Goal: Entertainment & Leisure: Browse casually

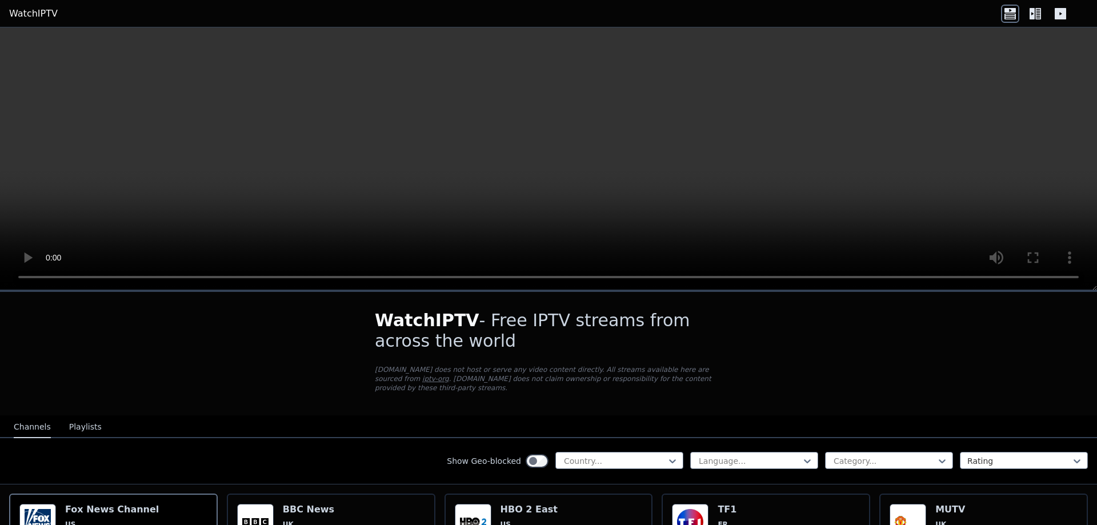
click at [1035, 21] on icon at bounding box center [1035, 14] width 18 height 18
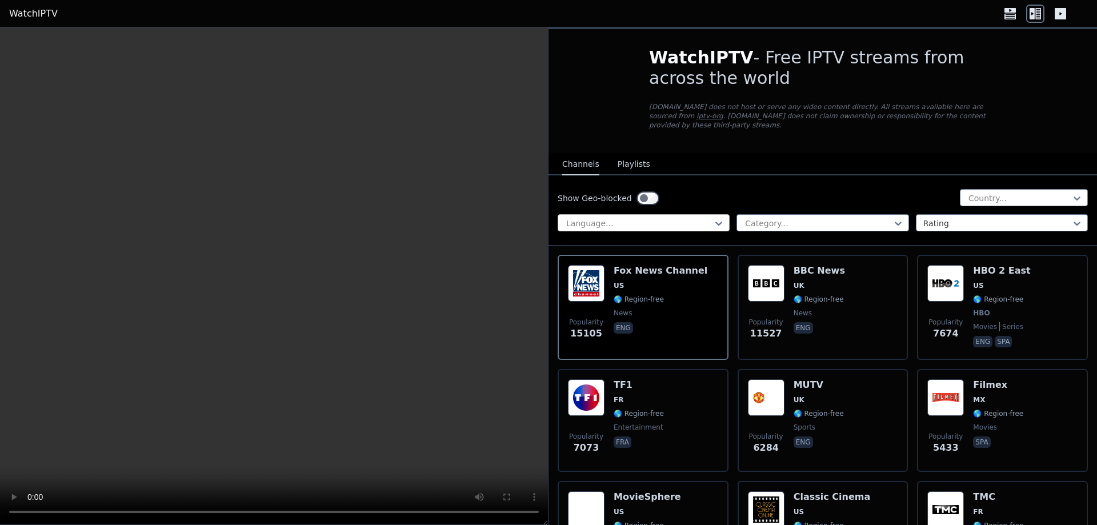
click at [685, 218] on div at bounding box center [639, 223] width 148 height 11
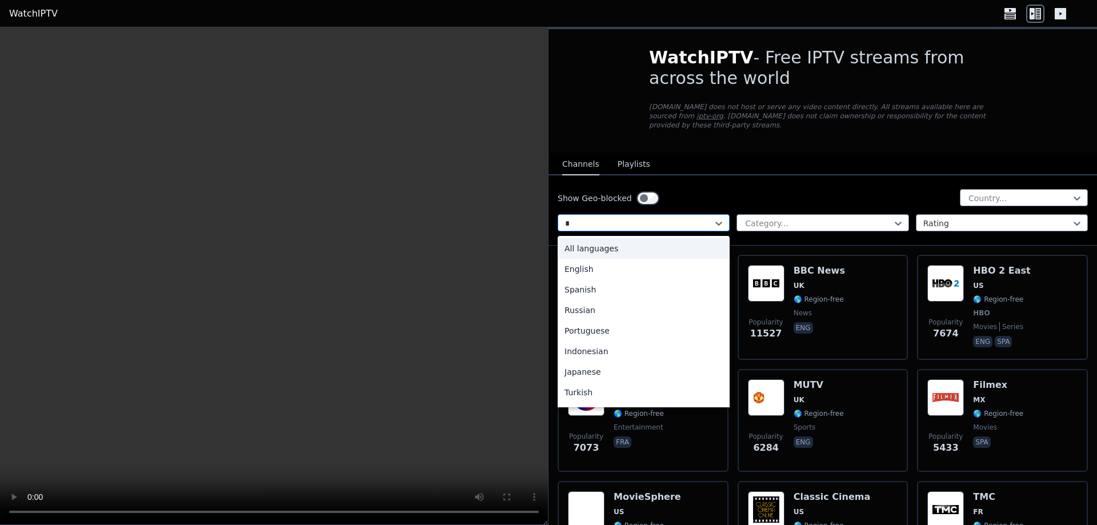
type input "**"
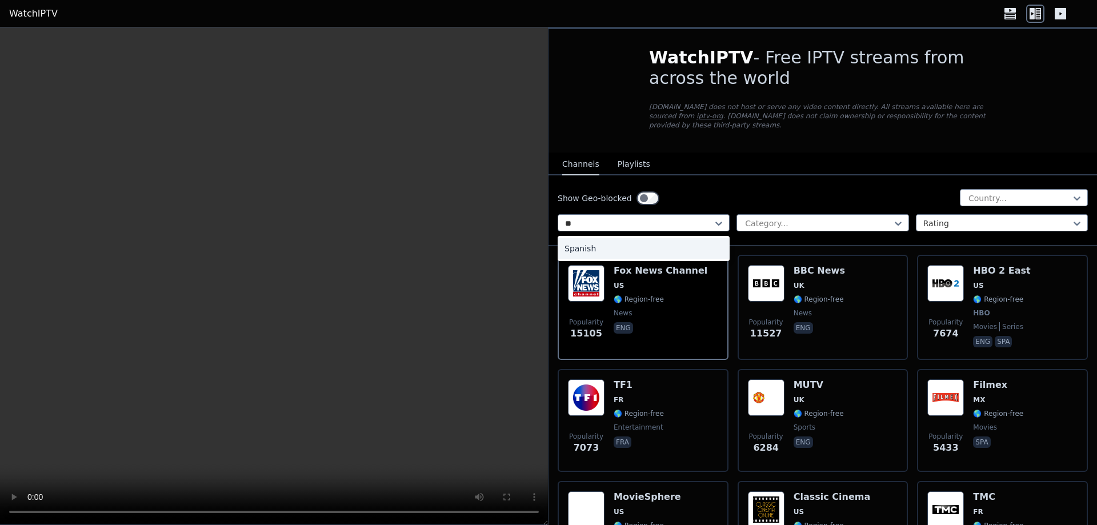
click at [655, 242] on div "Spanish" at bounding box center [643, 248] width 172 height 21
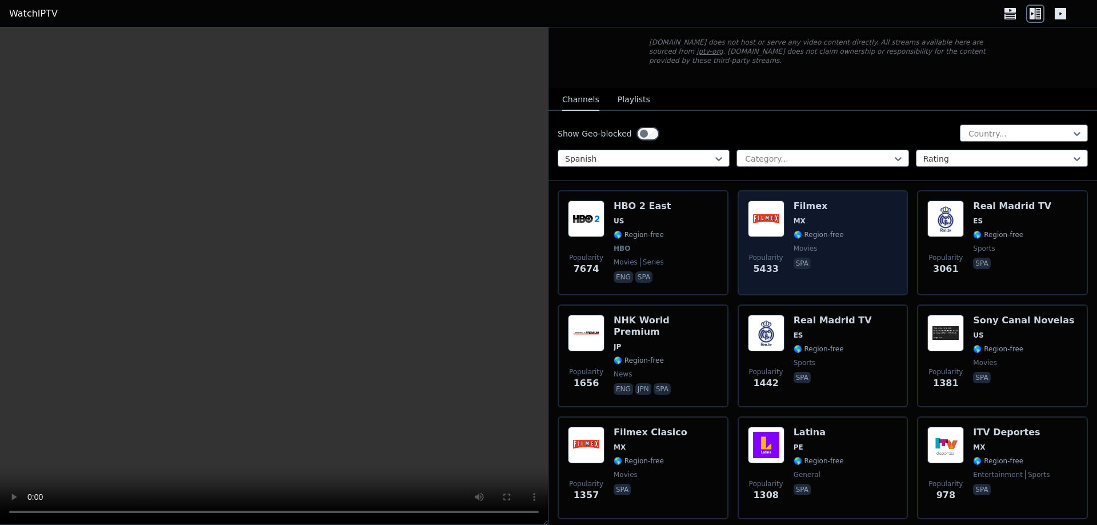
scroll to position [228, 0]
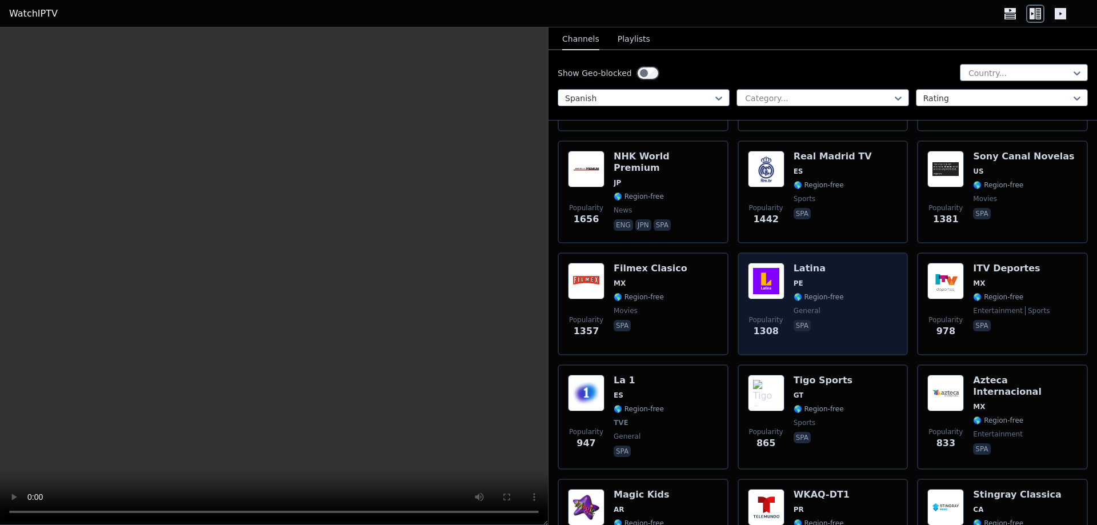
click at [813, 279] on span "PE" at bounding box center [818, 283] width 50 height 9
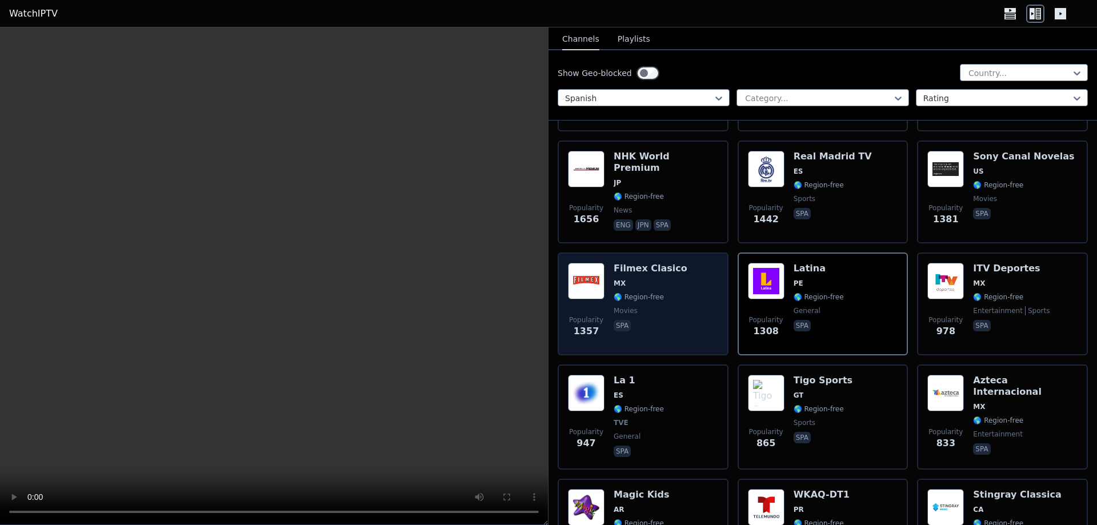
click at [658, 282] on div "Filmex Clasico MX 🌎 Region-free movies spa" at bounding box center [650, 304] width 74 height 82
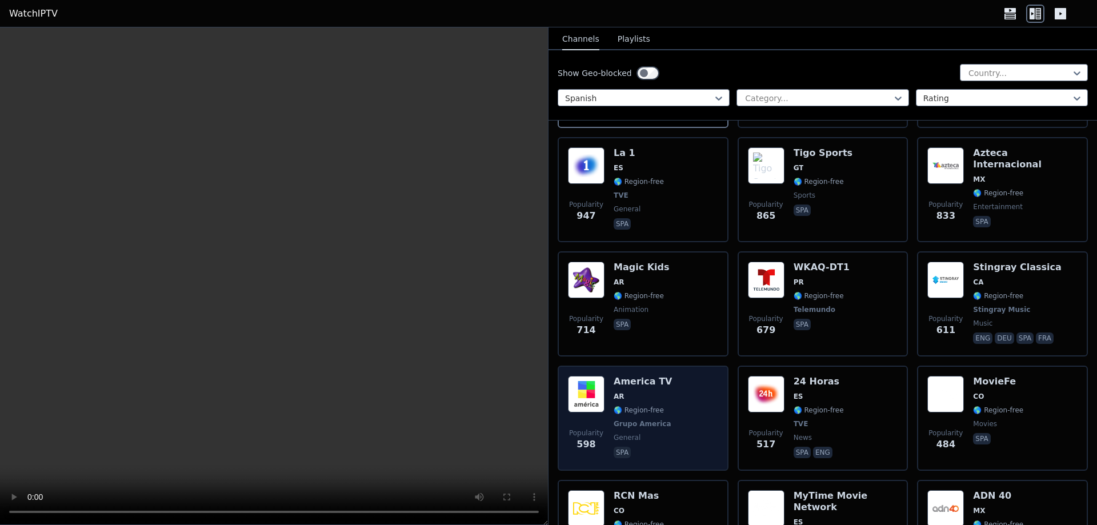
scroll to position [457, 0]
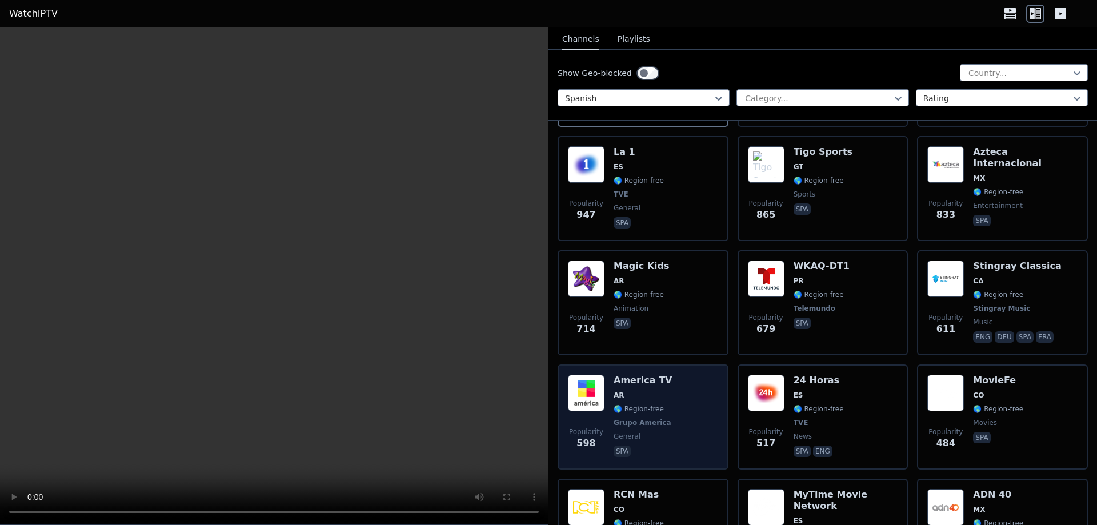
click at [665, 375] on div "Popularity 598 America TV AR 🌎 Region-free Grupo America general spa" at bounding box center [643, 417] width 150 height 85
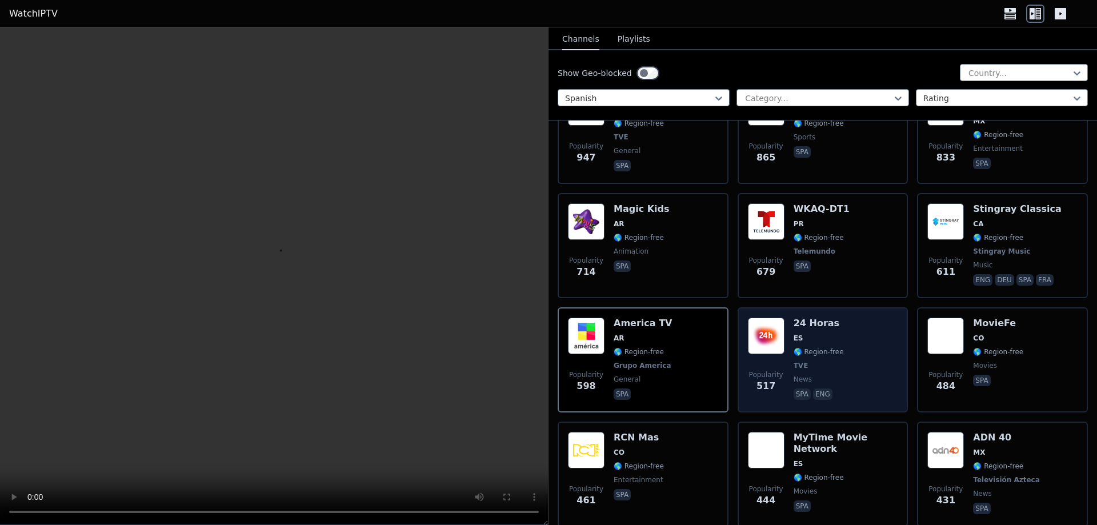
scroll to position [571, 0]
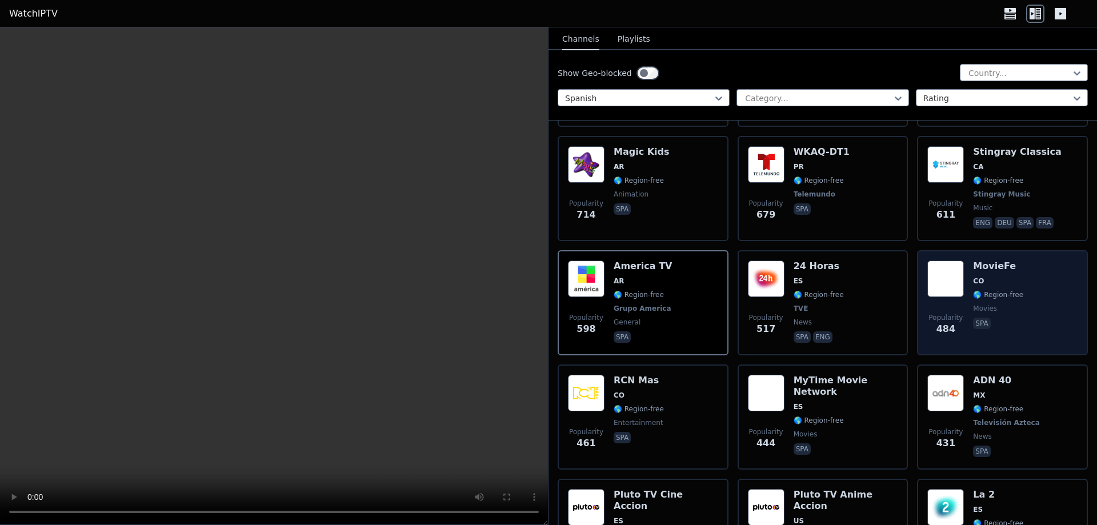
click at [1021, 289] on div "Popularity 484 MovieFe CO 🌎 Region-free movies spa" at bounding box center [1002, 302] width 150 height 85
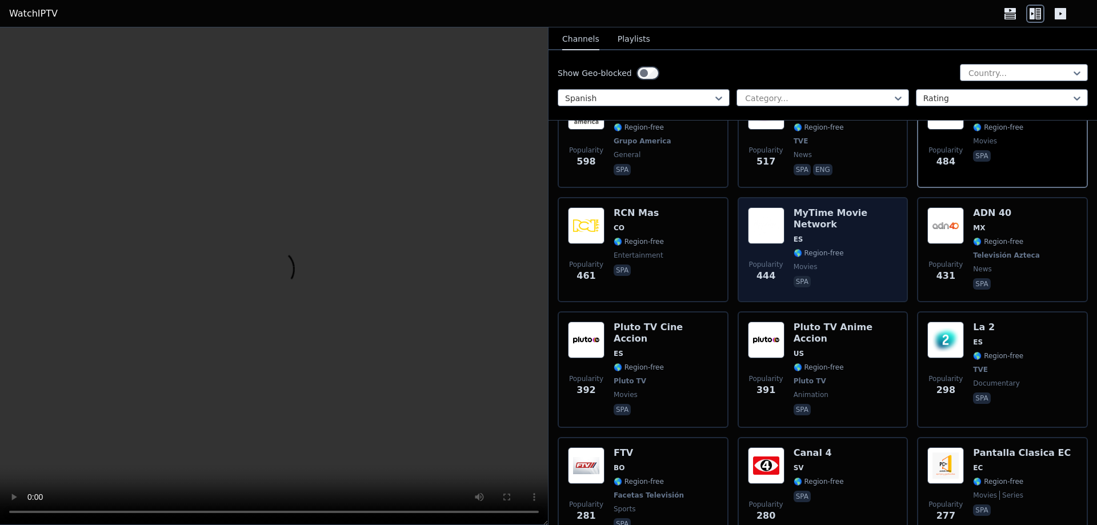
scroll to position [742, 0]
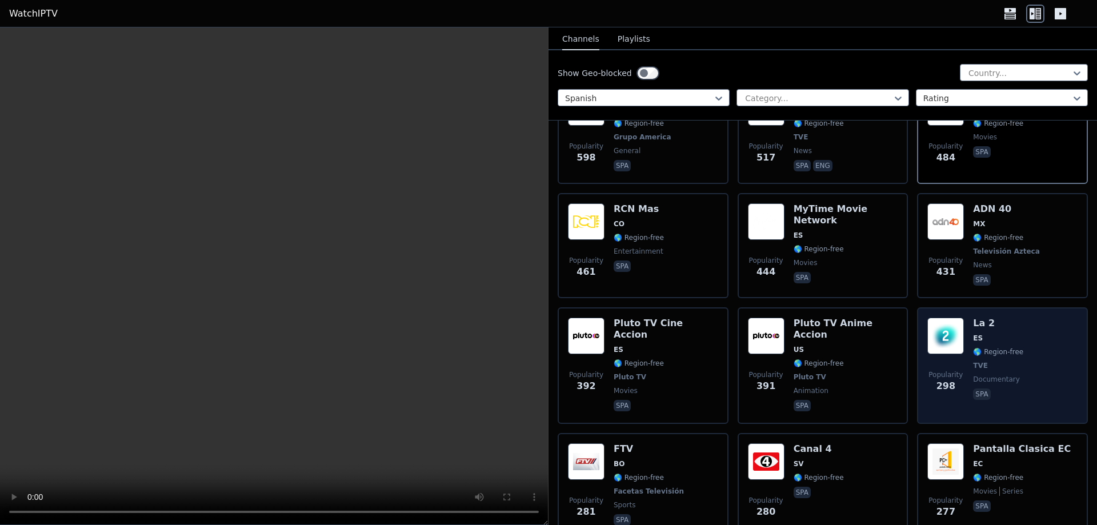
click at [1039, 328] on div "Popularity 298 La 2 ES 🌎 Region-free TVE documentary spa" at bounding box center [1002, 366] width 150 height 96
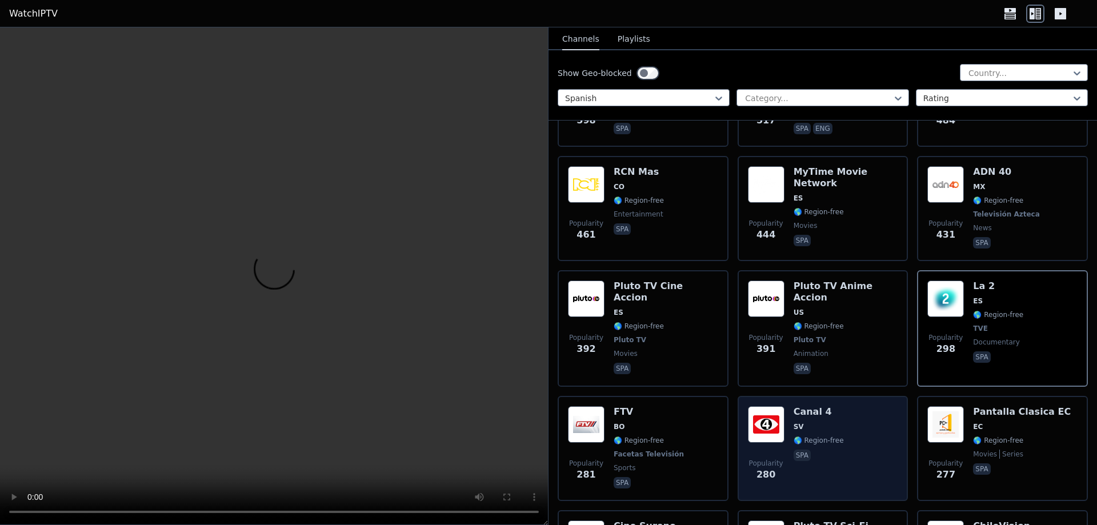
scroll to position [800, 0]
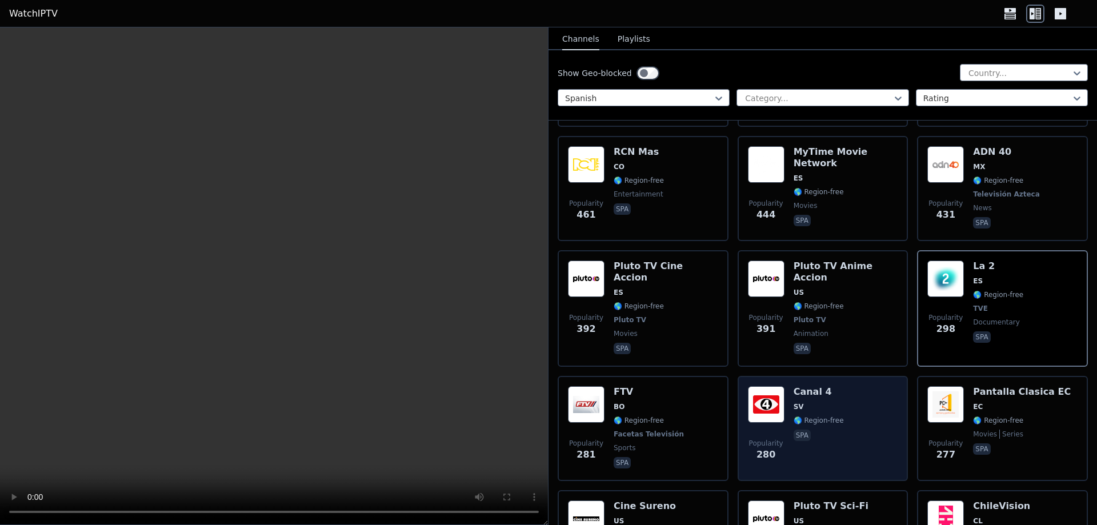
click at [861, 386] on div "Popularity 280 Canal 4 SV 🌎 Region-free spa" at bounding box center [823, 428] width 150 height 85
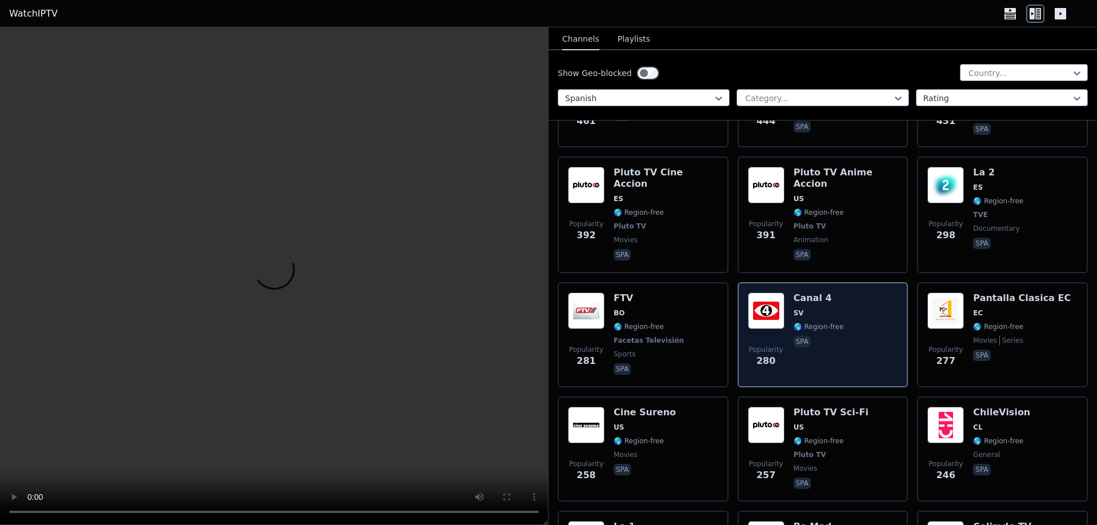
scroll to position [914, 0]
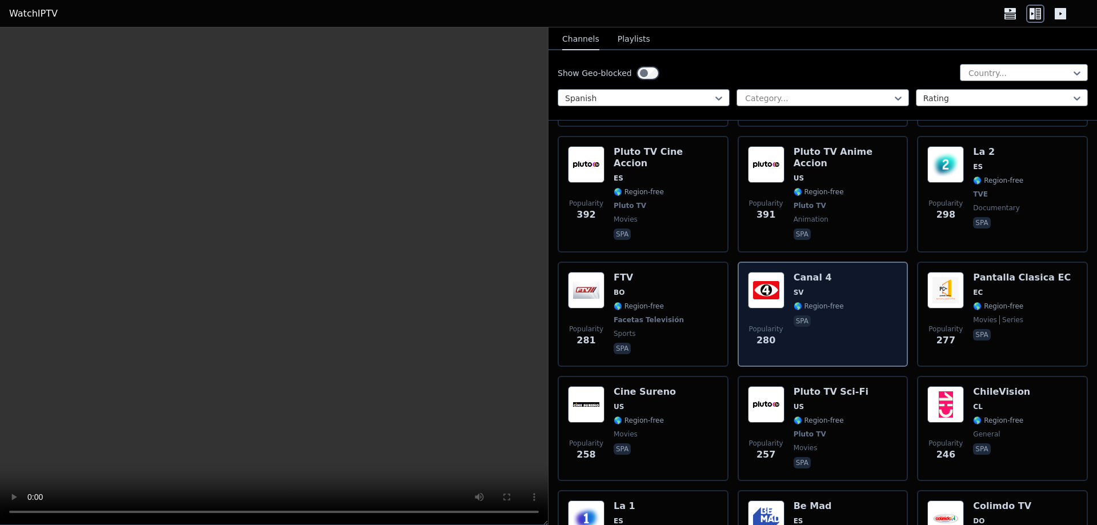
click at [861, 386] on div "Popularity 257 Pluto TV Sci-Fi US 🌎 Region-free Pluto TV movies spa" at bounding box center [823, 428] width 150 height 85
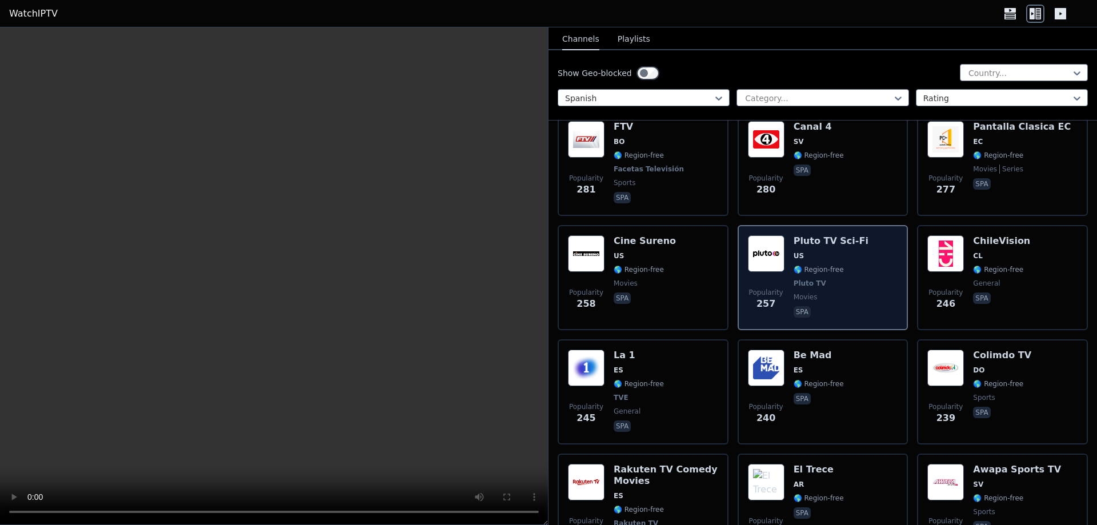
scroll to position [1085, 0]
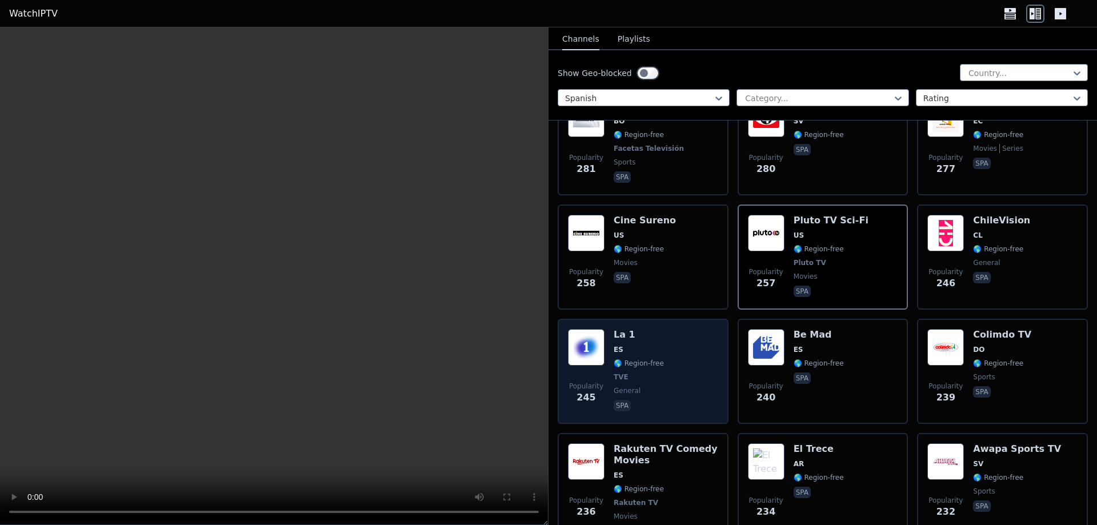
click at [676, 360] on div "Popularity 245 La 1 ES 🌎 Region-free TVE general spa" at bounding box center [643, 371] width 150 height 85
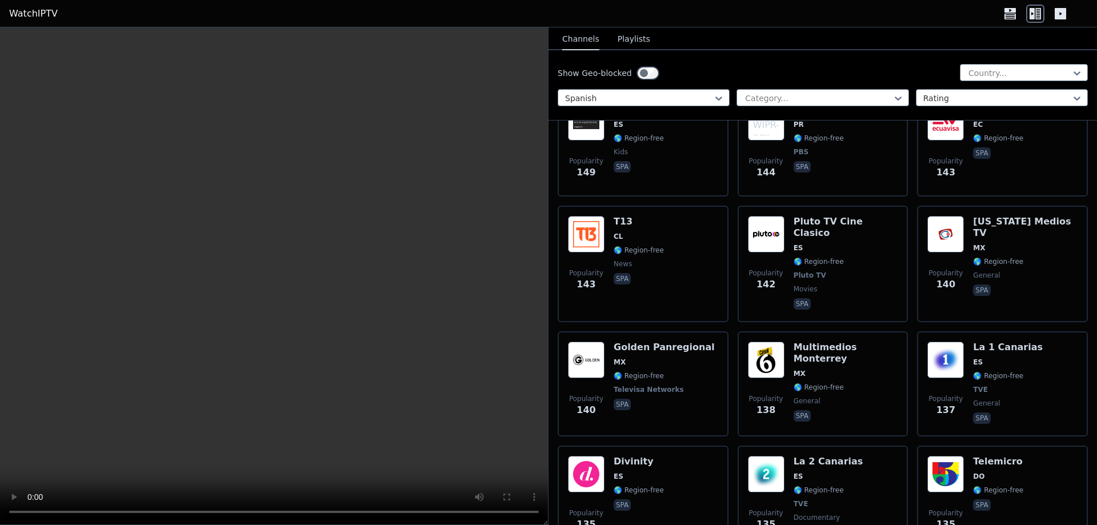
scroll to position [2741, 0]
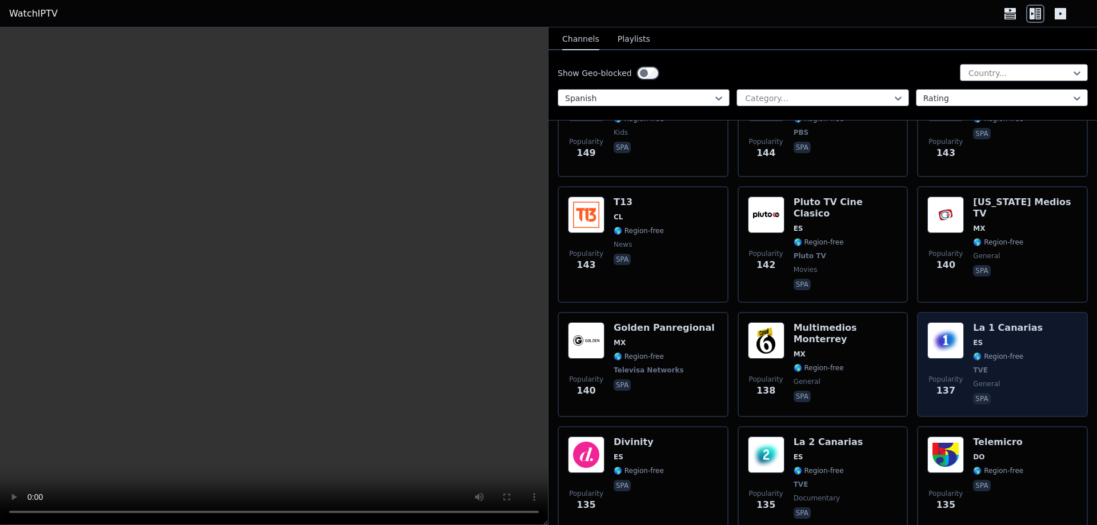
click at [1011, 366] on span "TVE" at bounding box center [1008, 370] width 70 height 9
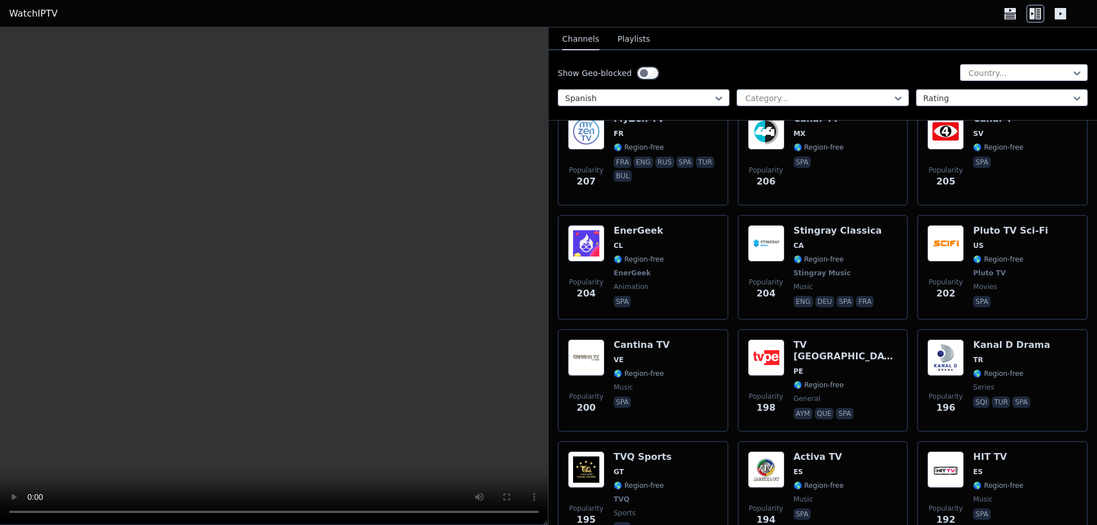
scroll to position [0, 0]
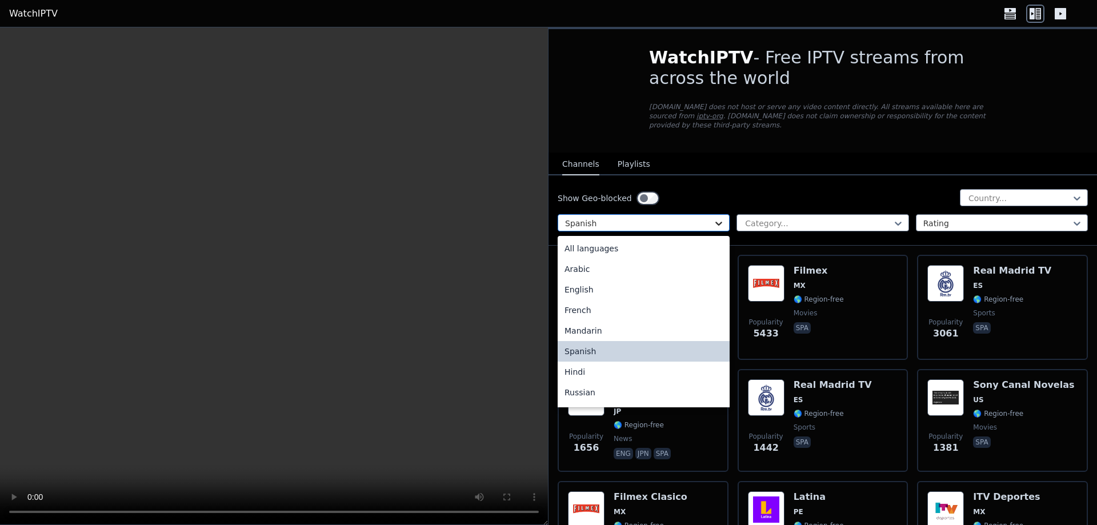
click at [713, 218] on icon at bounding box center [718, 223] width 11 height 11
click at [592, 352] on div "Korean" at bounding box center [643, 353] width 172 height 21
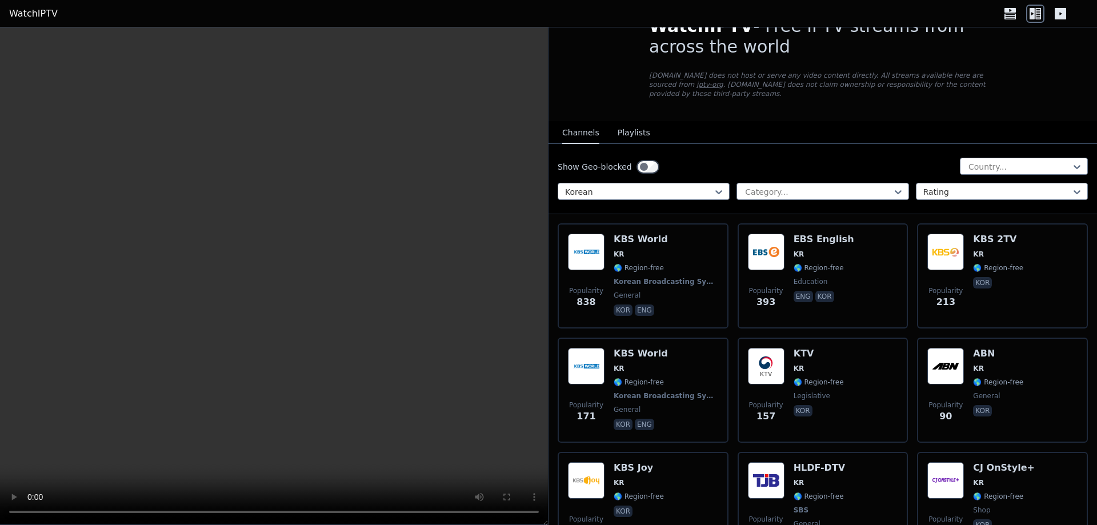
scroll to position [57, 0]
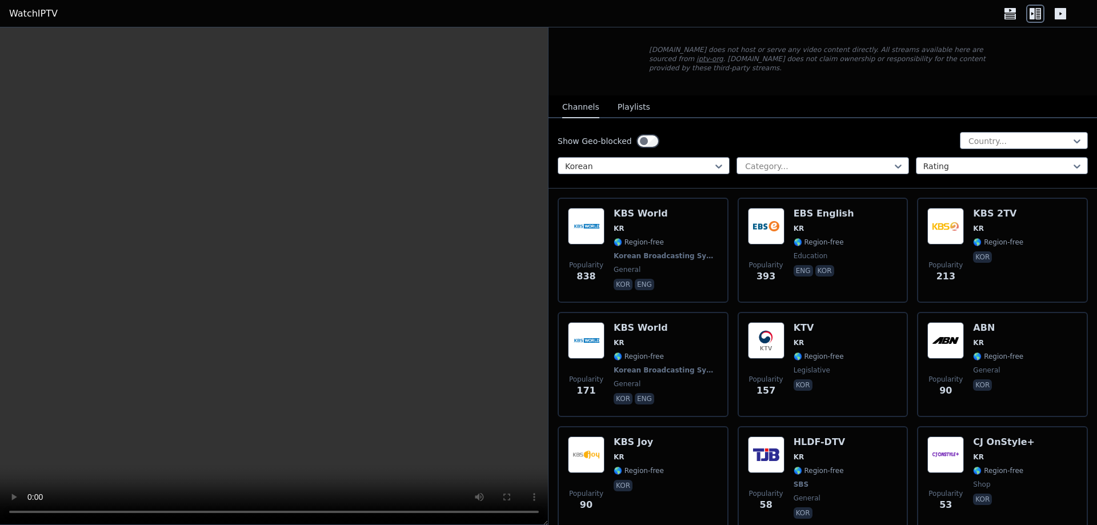
drag, startPoint x: 827, startPoint y: 428, endPoint x: 846, endPoint y: 127, distance: 302.1
click at [846, 132] on div "Show Geo-blocked Country..." at bounding box center [822, 141] width 530 height 18
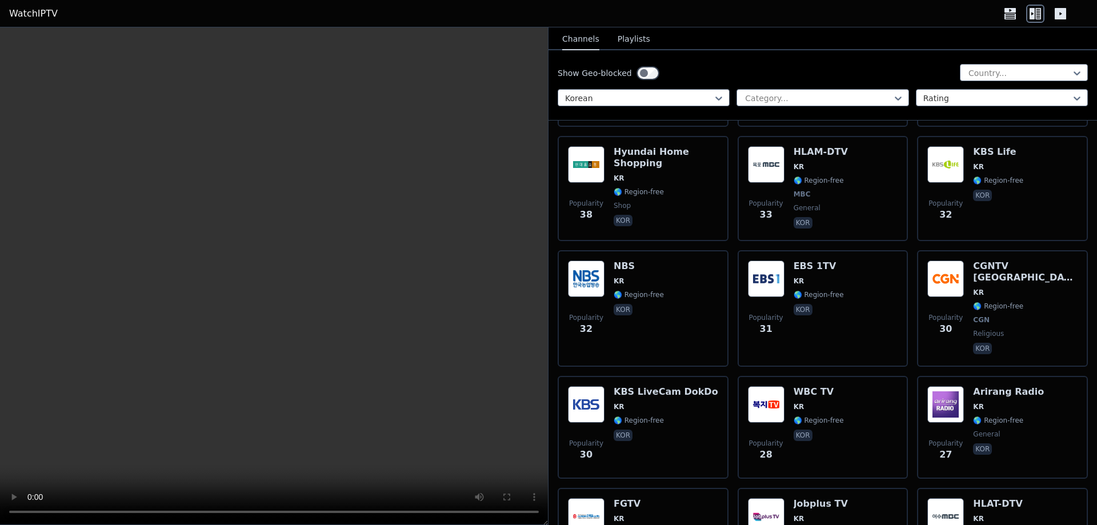
scroll to position [286, 0]
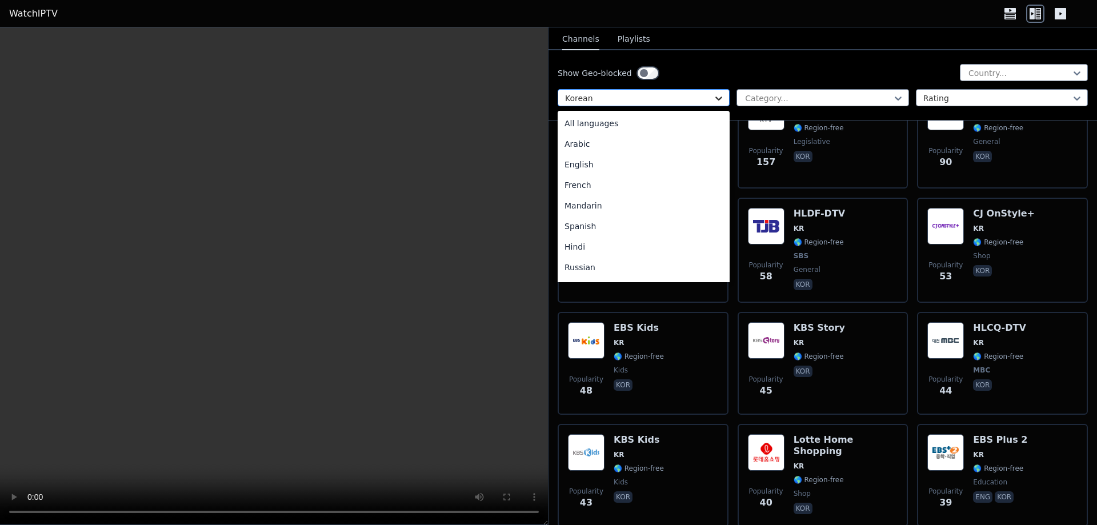
click at [716, 100] on icon at bounding box center [719, 99] width 7 height 4
click at [600, 268] on div "Greek" at bounding box center [643, 269] width 172 height 21
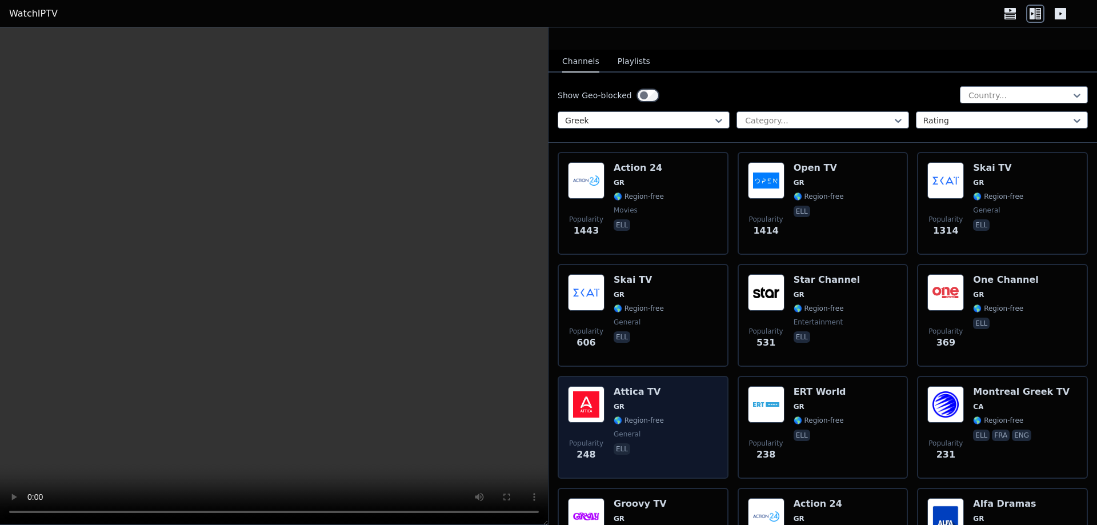
scroll to position [228, 0]
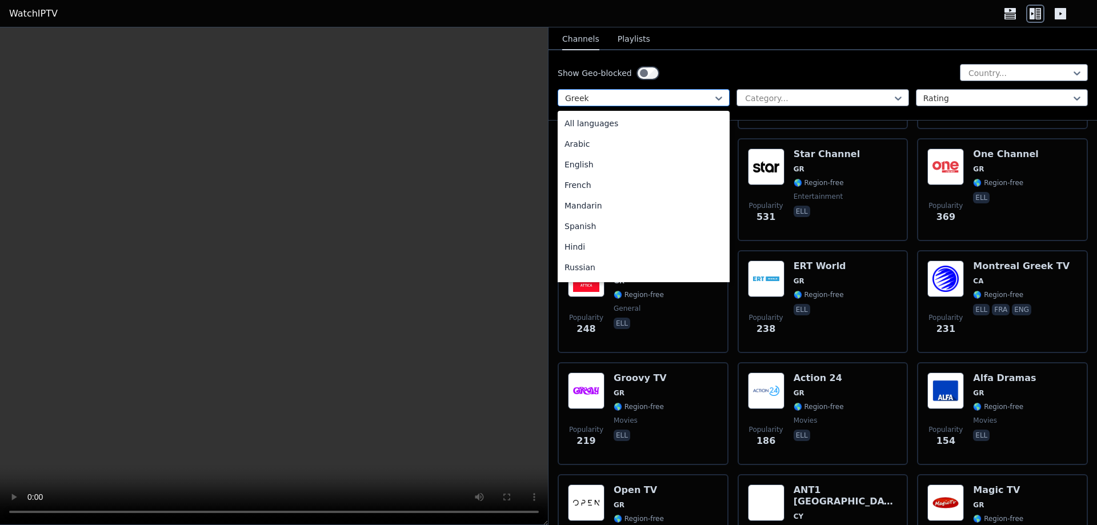
click at [714, 91] on div at bounding box center [718, 98] width 11 height 17
click at [594, 240] on div "Turkish" at bounding box center [643, 240] width 172 height 21
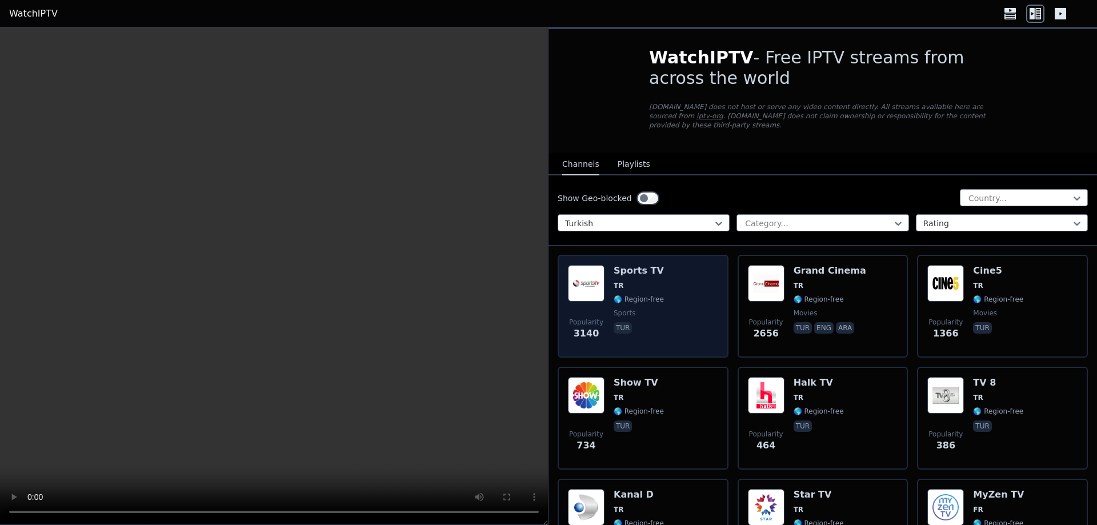
click at [709, 306] on div "Popularity 3140 Sports TV TR 🌎 Region-free sports tur" at bounding box center [643, 306] width 150 height 82
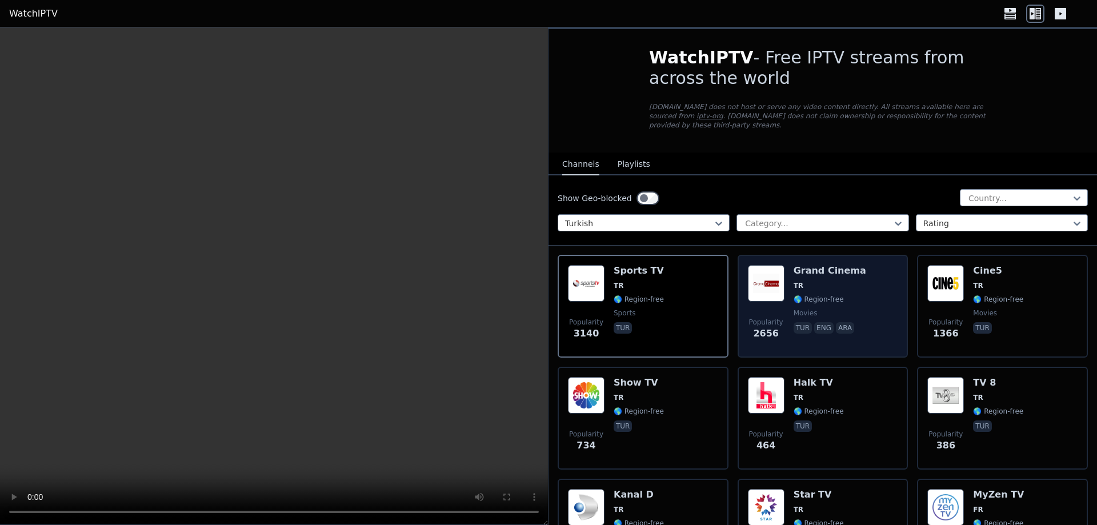
click at [886, 307] on div "Popularity 2656 Grand Cinema TR 🌎 Region-free movies tur eng ara" at bounding box center [823, 306] width 150 height 82
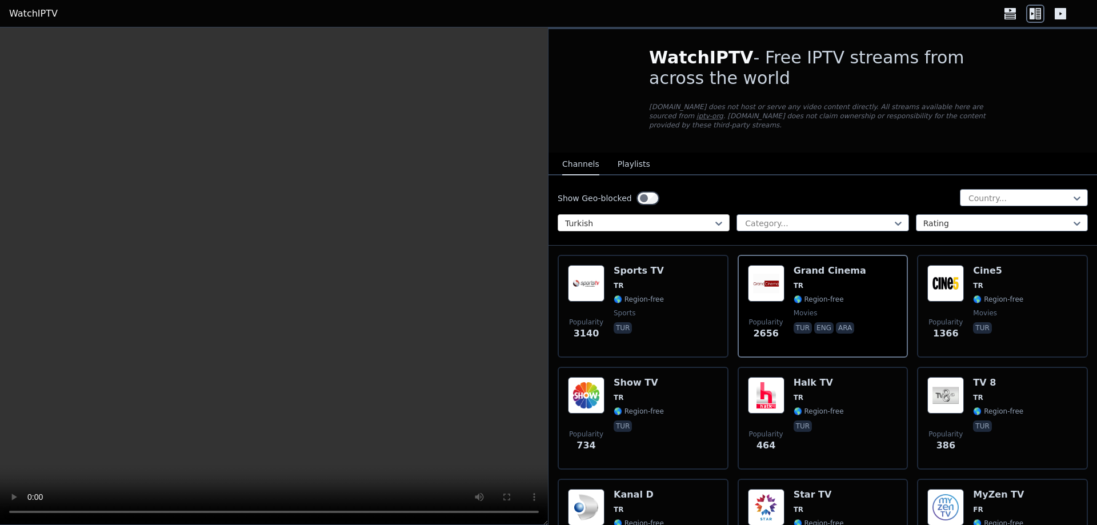
click at [628, 218] on div at bounding box center [639, 223] width 148 height 11
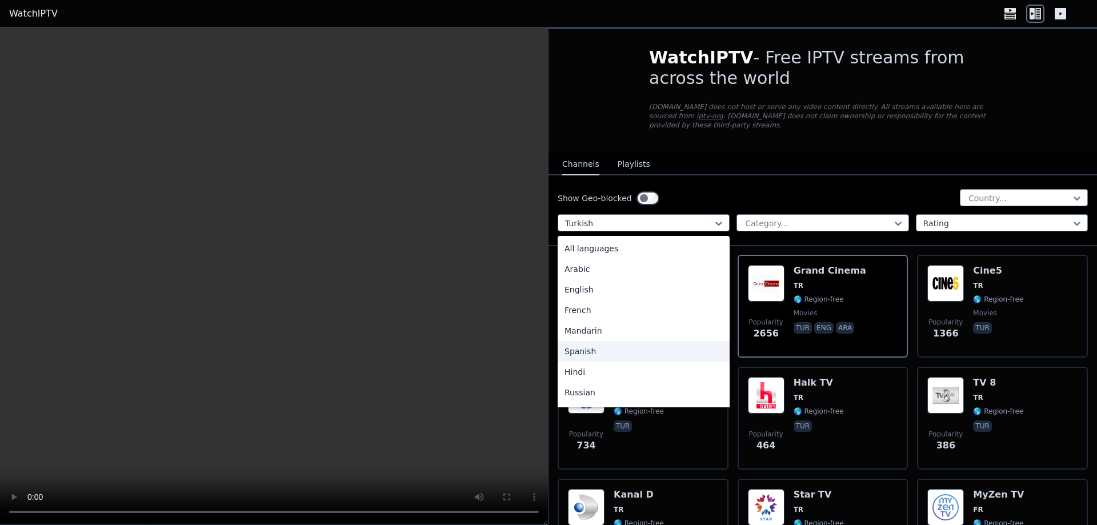
click at [609, 344] on div "Spanish" at bounding box center [643, 351] width 172 height 21
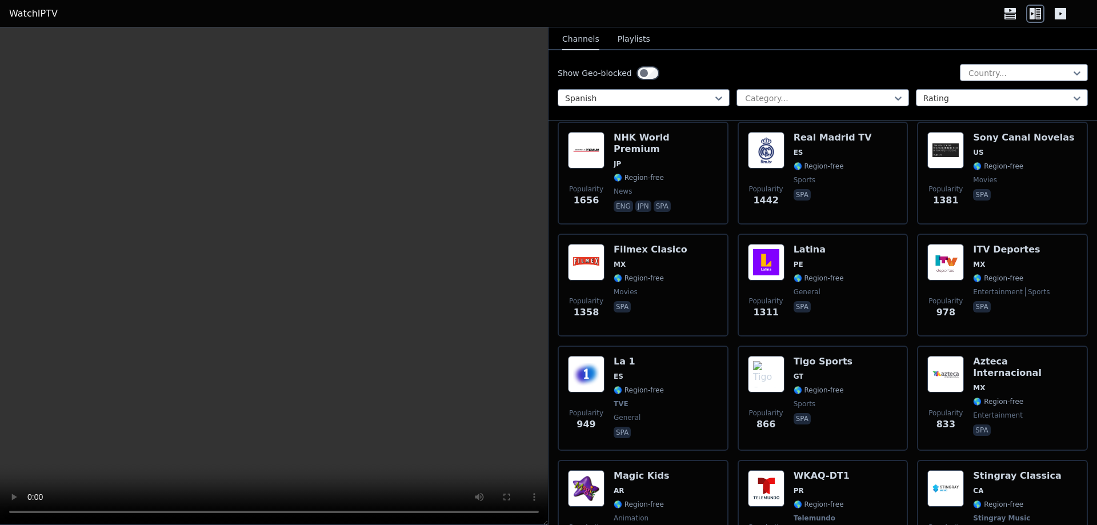
scroll to position [457, 0]
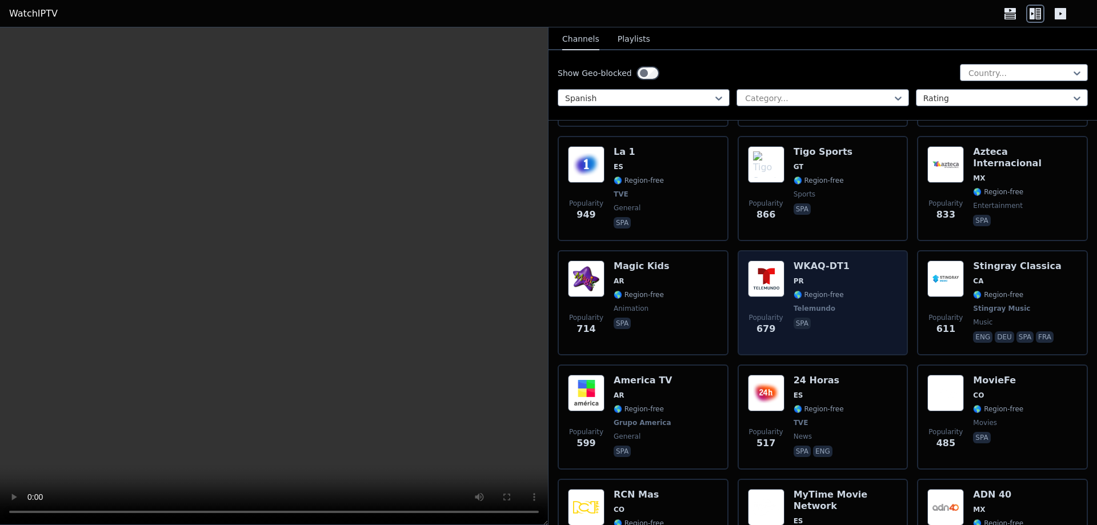
click at [820, 304] on span "Telemundo" at bounding box center [814, 308] width 42 height 9
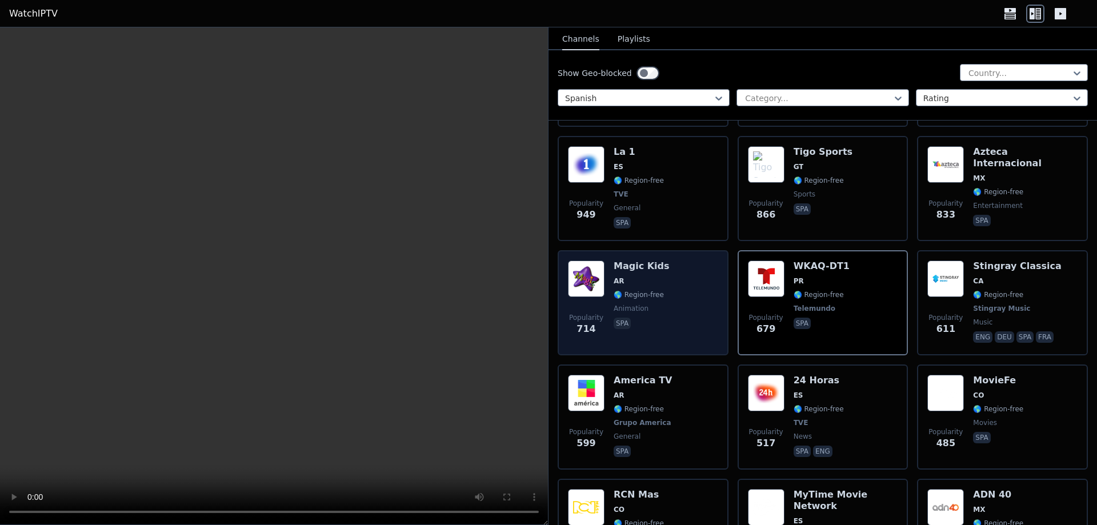
click at [684, 311] on div "Popularity 714 Magic Kids AR 🌎 Region-free animation spa" at bounding box center [643, 302] width 150 height 85
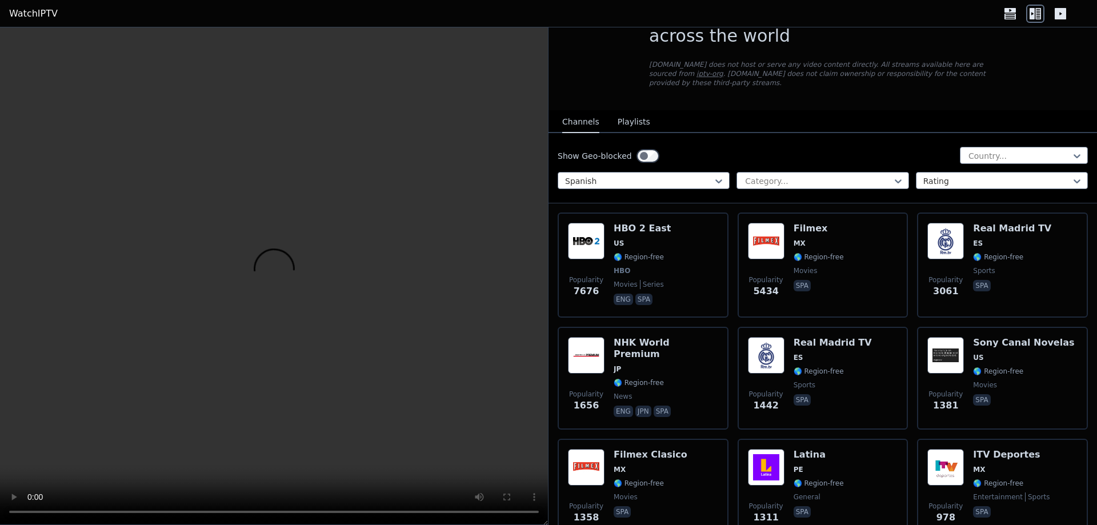
scroll to position [0, 0]
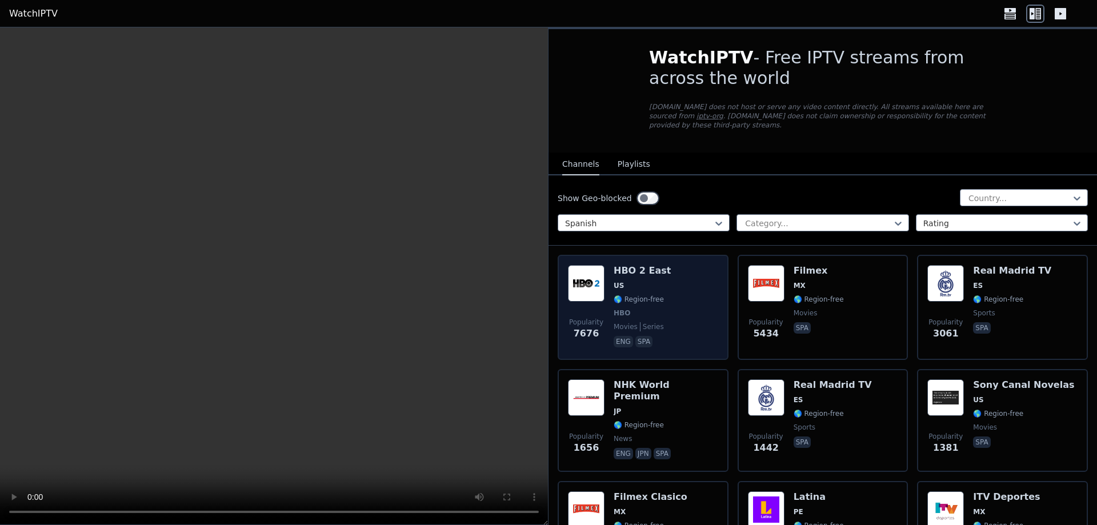
click at [688, 347] on div "Popularity 7676 HBO 2 East US 🌎 Region-free HBO movies series eng spa" at bounding box center [642, 307] width 171 height 105
click at [687, 331] on div "Popularity 7676 HBO 2 East US 🌎 Region-free HBO movies series eng spa" at bounding box center [643, 307] width 150 height 85
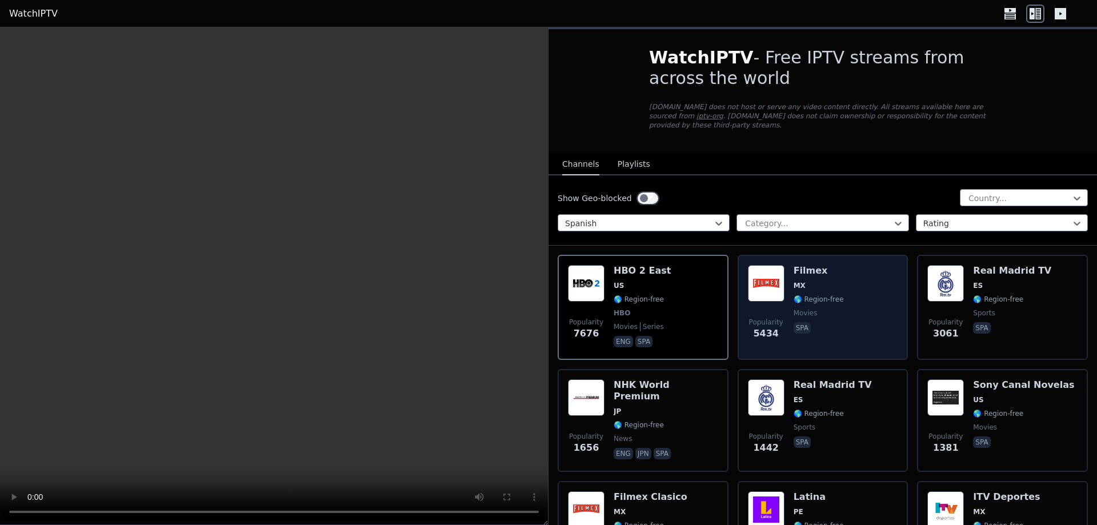
click at [818, 322] on span "spa" at bounding box center [818, 329] width 50 height 14
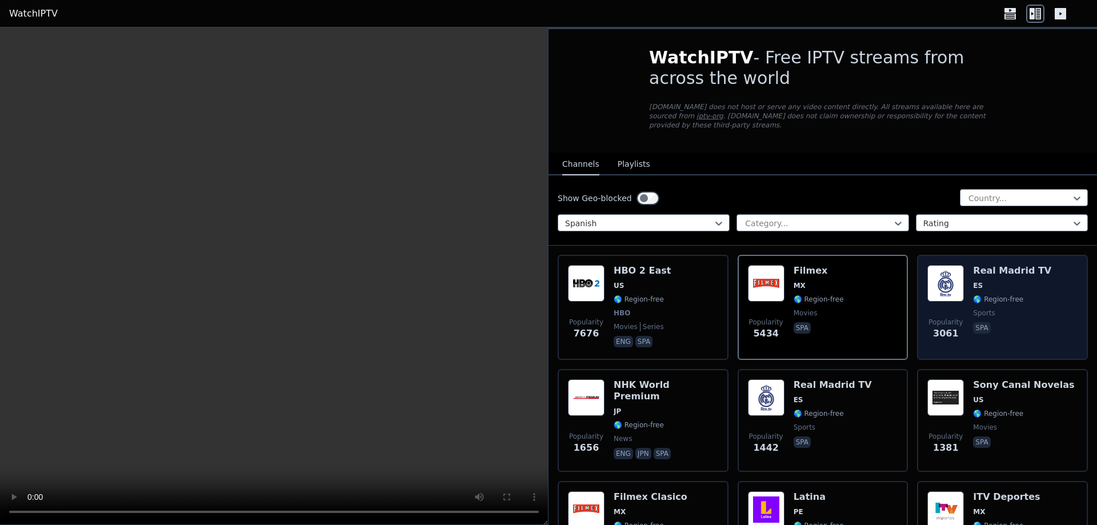
click at [1035, 290] on div "Popularity 3061 Real Madrid TV ES 🌎 Region-free sports spa" at bounding box center [1002, 307] width 150 height 85
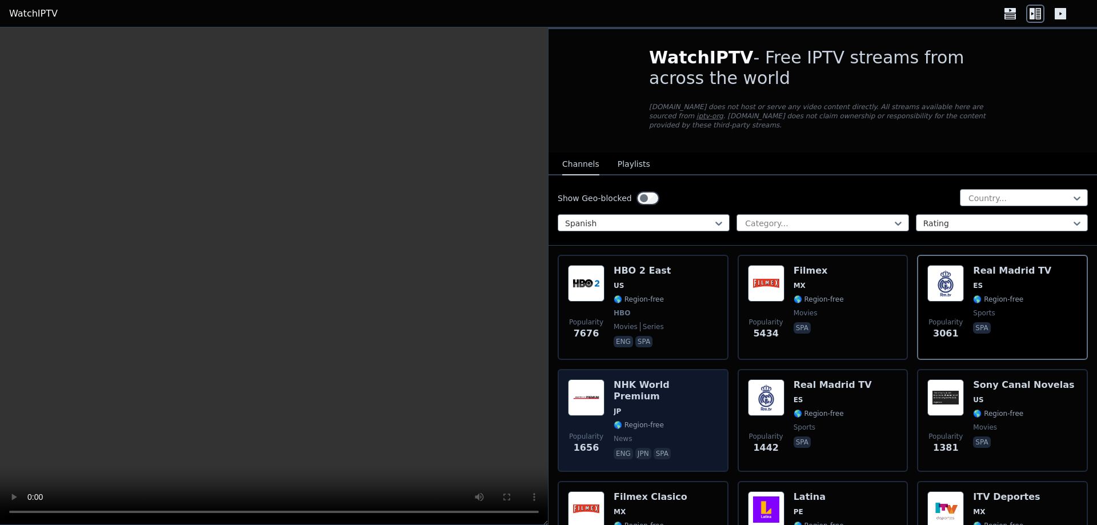
click at [661, 407] on span "JP" at bounding box center [665, 411] width 105 height 9
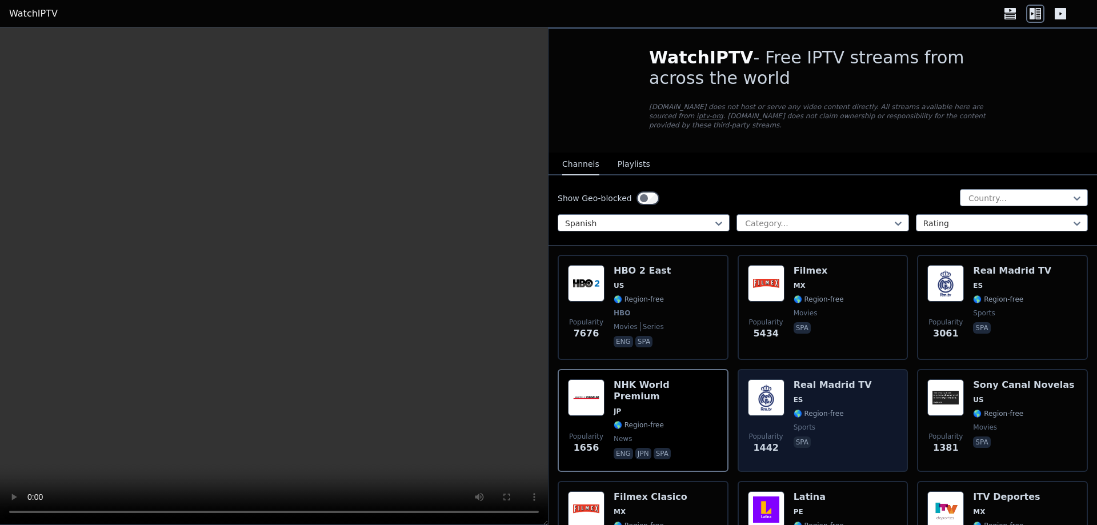
click at [862, 401] on div "Popularity 1442 Real Madrid TV ES 🌎 Region-free sports spa" at bounding box center [823, 420] width 150 height 82
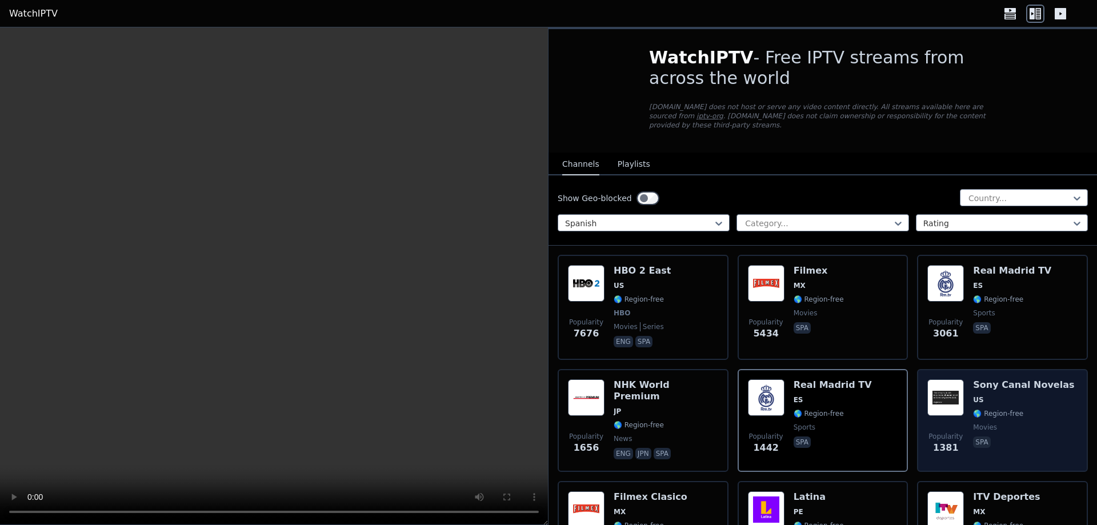
click at [1047, 395] on span "US" at bounding box center [1023, 399] width 101 height 9
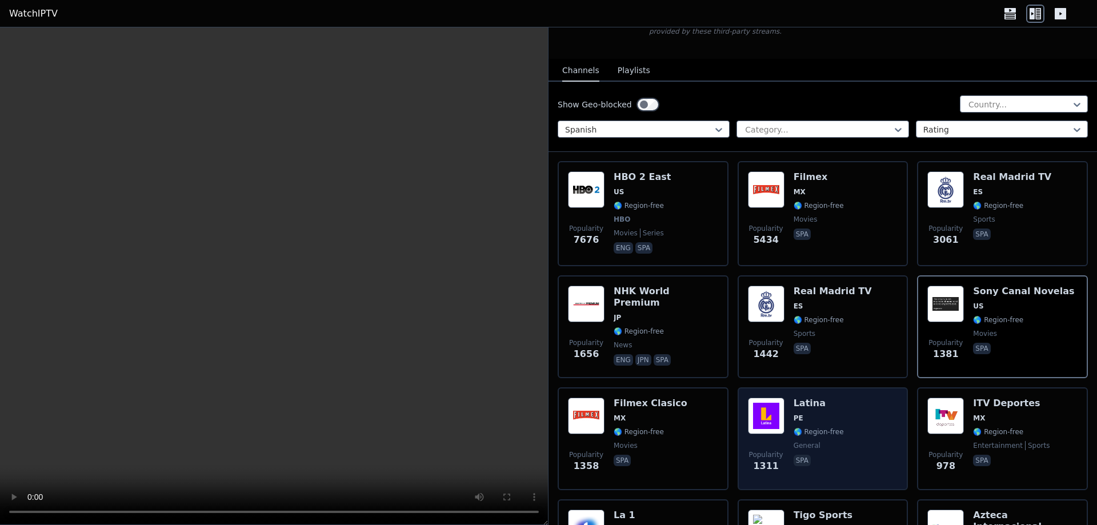
scroll to position [114, 0]
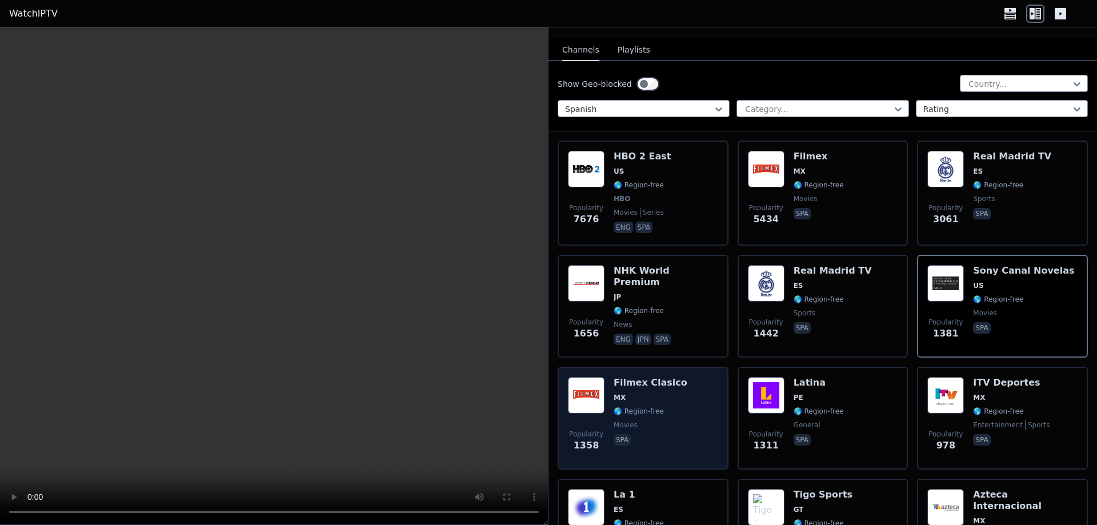
click at [718, 391] on div "Popularity 1358 Filmex Clasico MX 🌎 Region-free movies spa" at bounding box center [642, 418] width 171 height 103
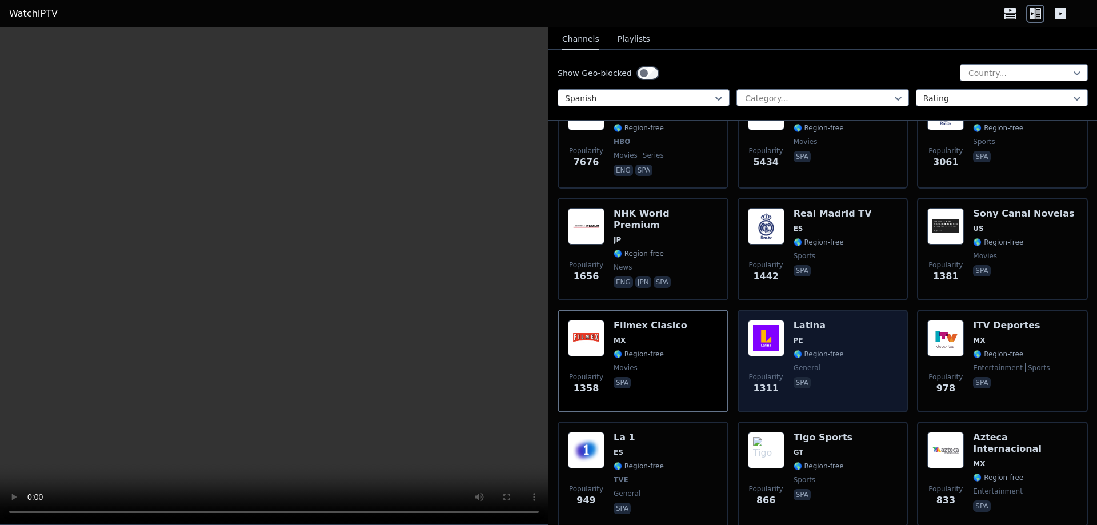
click at [837, 342] on div "Popularity 1311 Latina PE 🌎 Region-free general spa" at bounding box center [823, 361] width 150 height 82
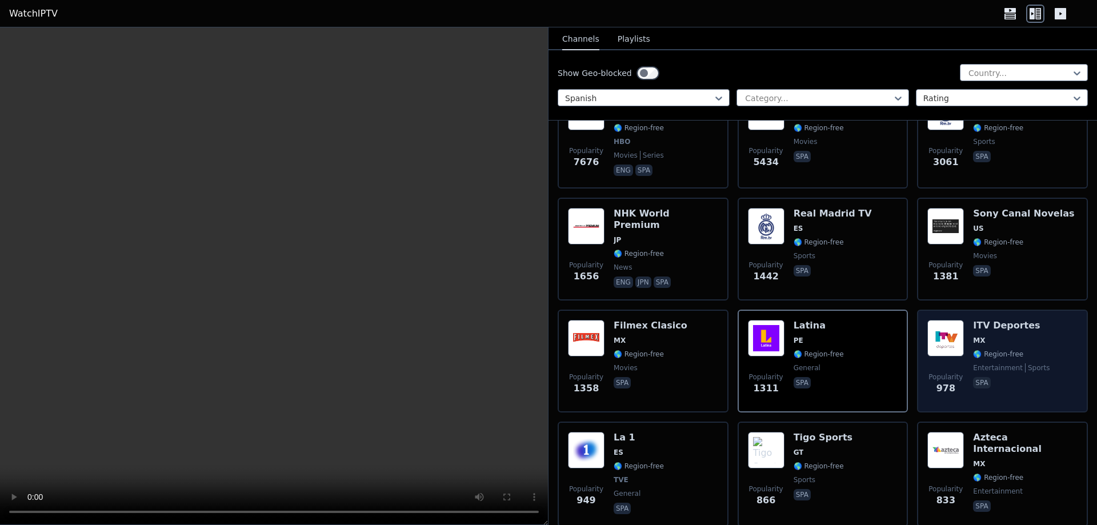
click at [1025, 363] on span "sports" at bounding box center [1037, 367] width 25 height 9
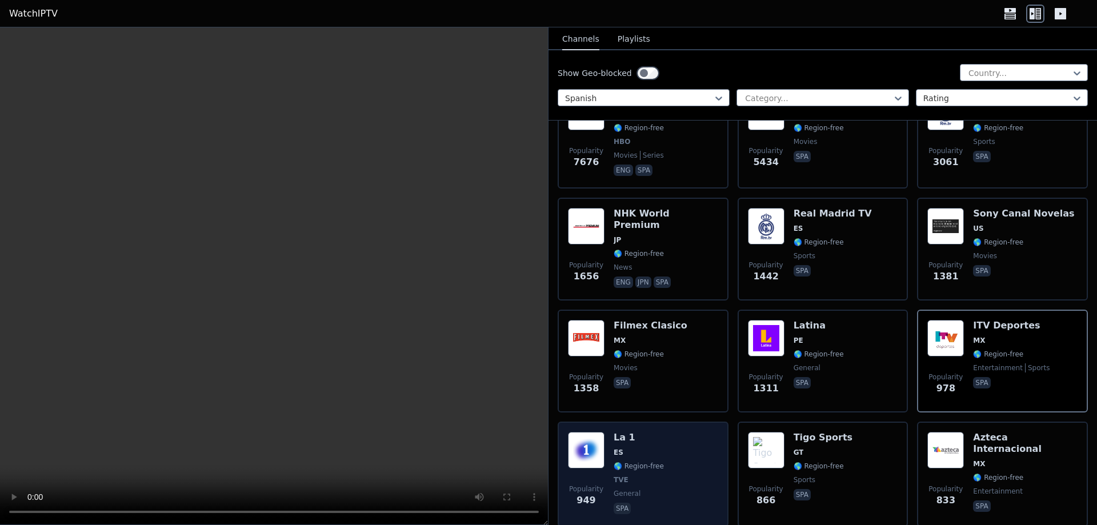
click at [671, 432] on div "Popularity 949 La 1 ES 🌎 Region-free TVE general spa" at bounding box center [643, 474] width 150 height 85
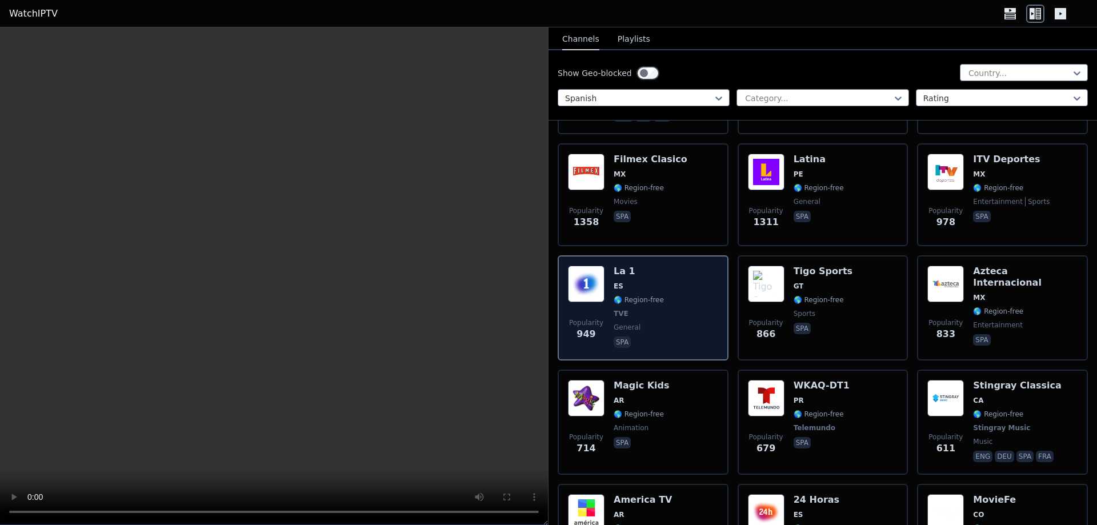
scroll to position [343, 0]
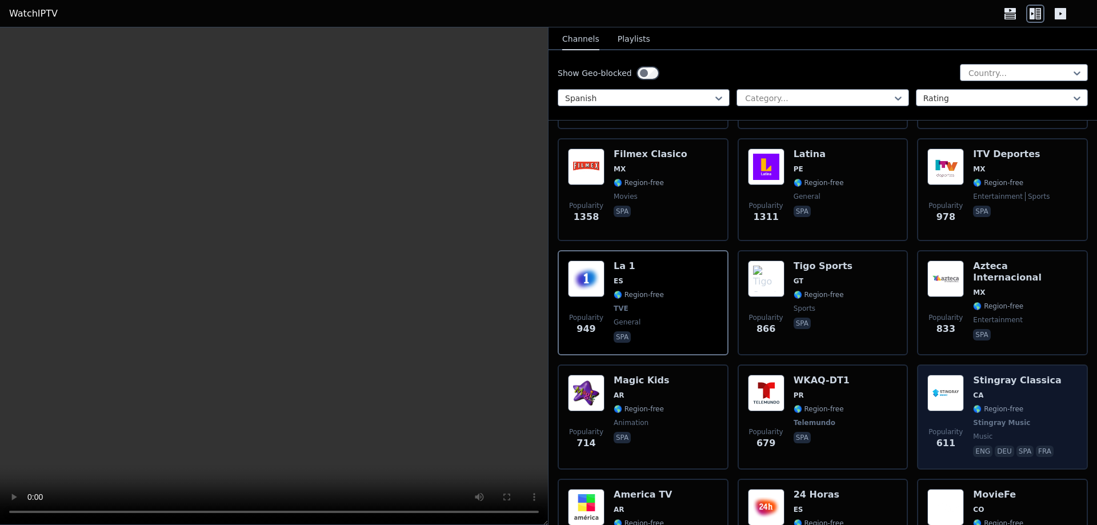
click at [1031, 404] on span "🌎 Region-free" at bounding box center [1017, 408] width 89 height 9
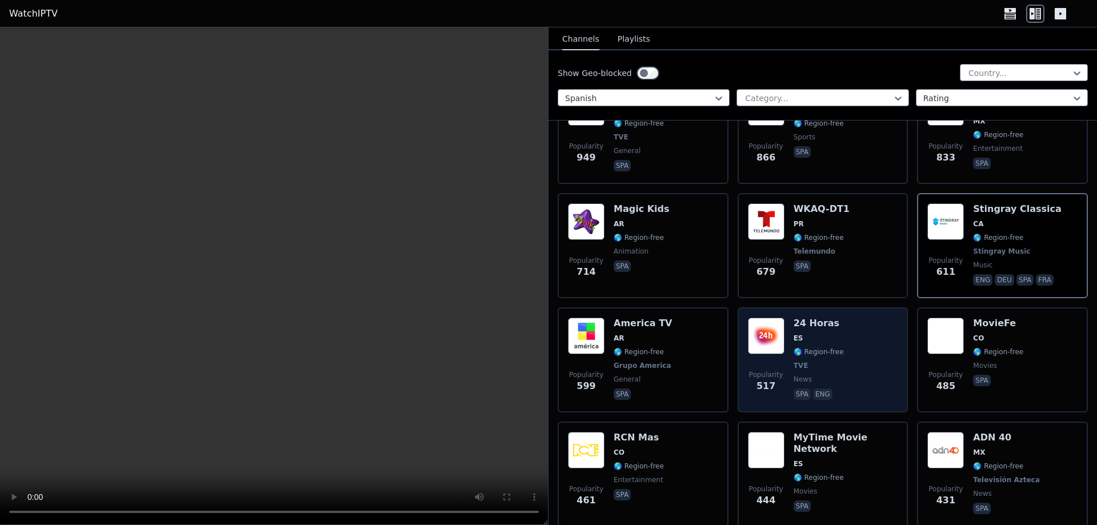
scroll to position [571, 0]
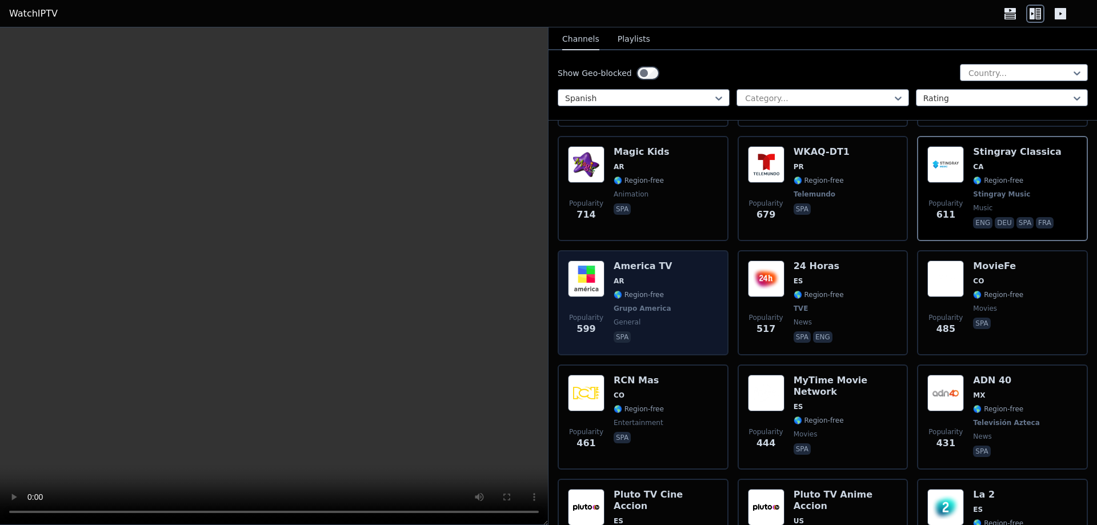
click at [662, 304] on span "Grupo America" at bounding box center [643, 308] width 60 height 9
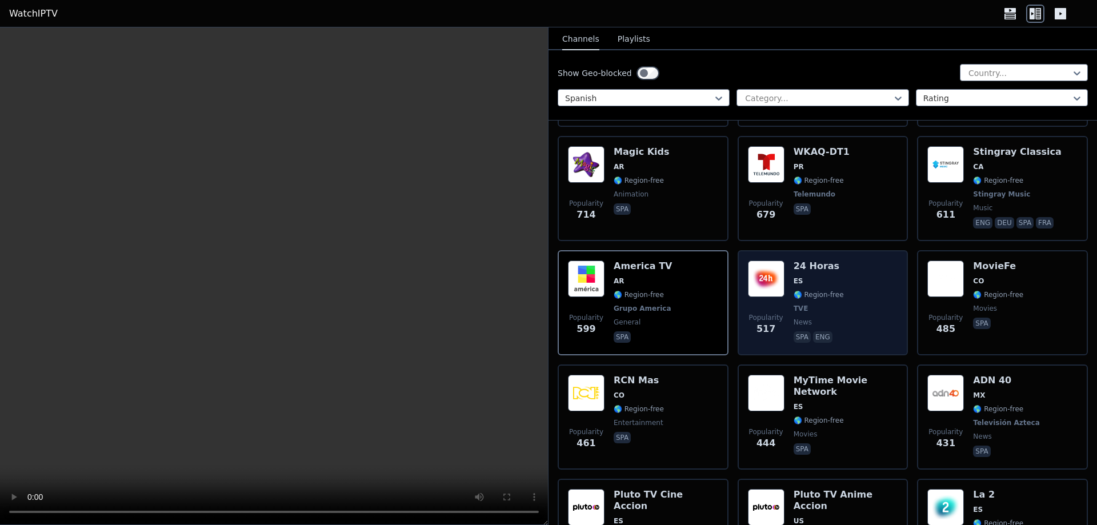
click at [845, 308] on div "Popularity 517 24 Horas ES 🌎 Region-free TVE news spa eng" at bounding box center [823, 302] width 150 height 85
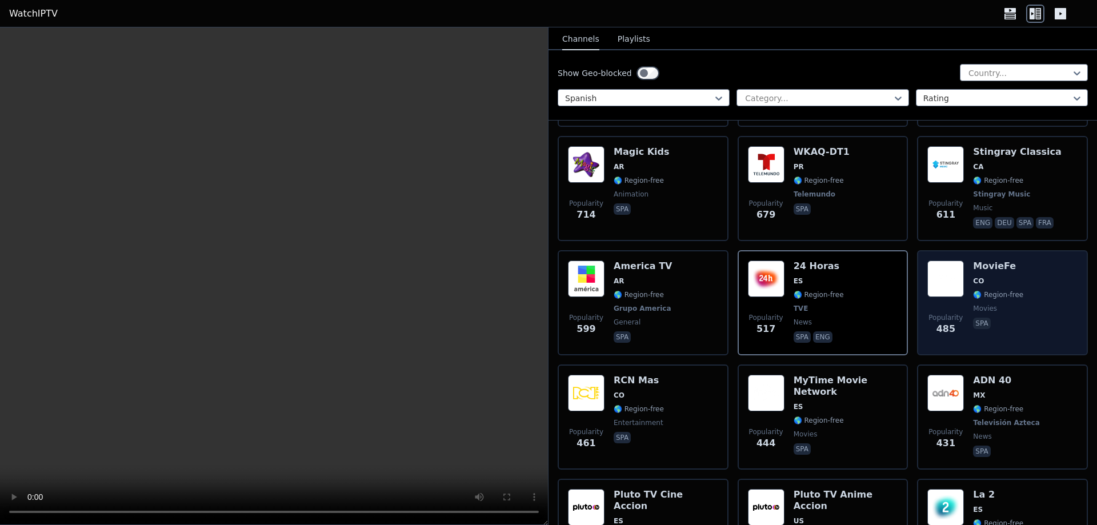
click at [1007, 318] on span "spa" at bounding box center [998, 325] width 50 height 14
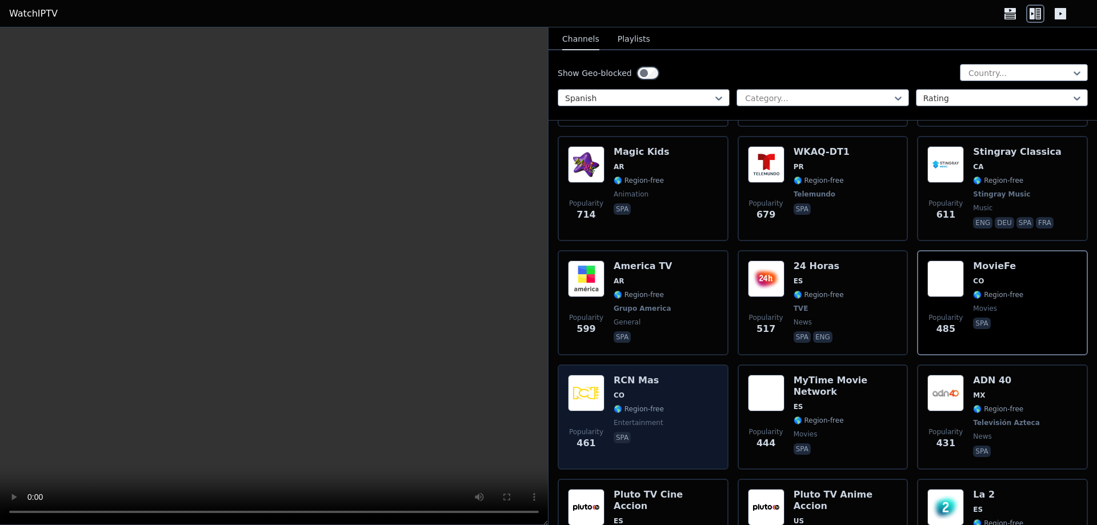
click at [695, 407] on div "Popularity 461 RCN Mas CO 🌎 Region-free entertainment spa" at bounding box center [643, 417] width 150 height 85
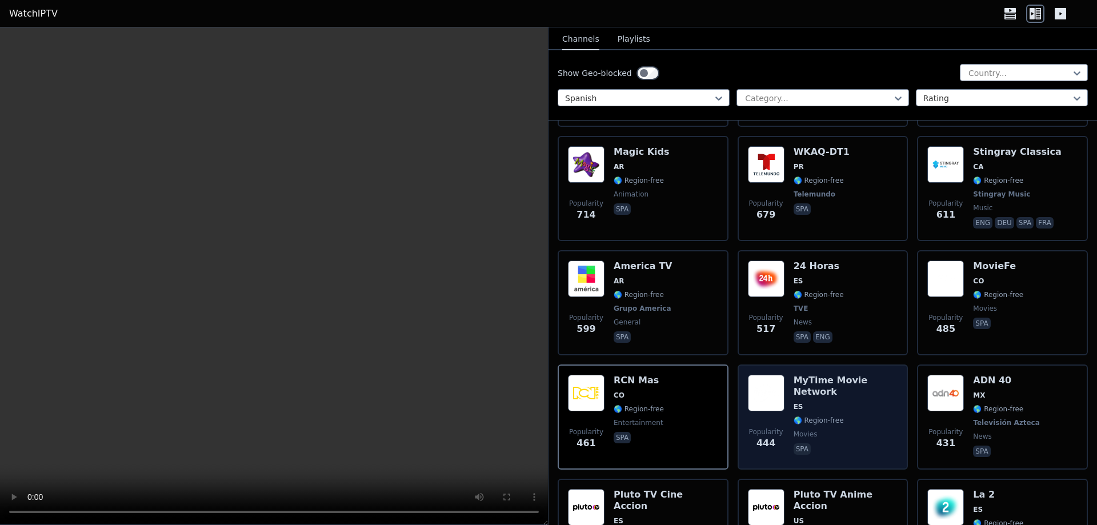
click at [893, 386] on div "Popularity 444 MyTime Movie Network ES 🌎 Region-free movies spa" at bounding box center [822, 416] width 171 height 105
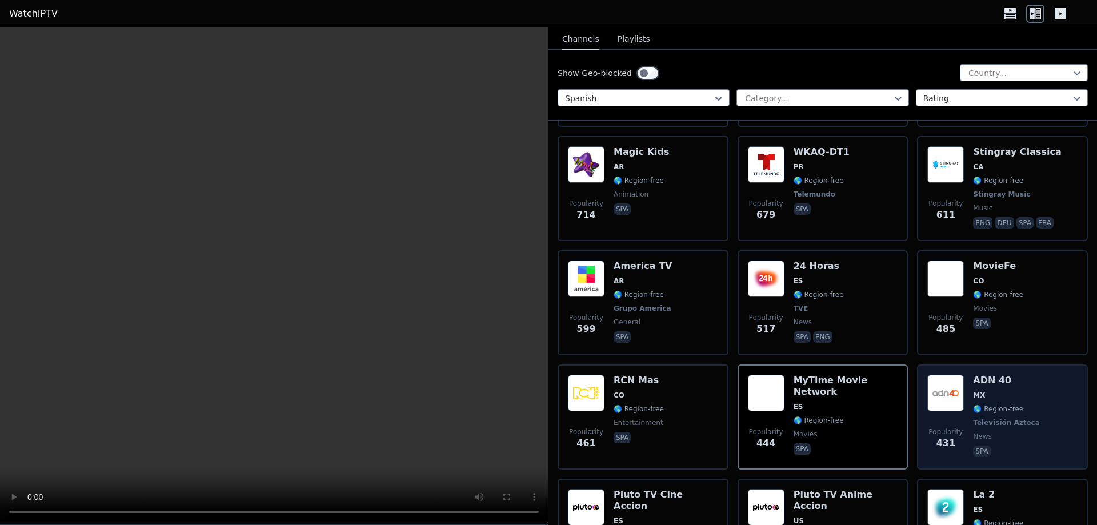
click at [1048, 384] on div "Popularity 431 ADN 40 MX 🌎 Region-free Televisión Azteca news spa" at bounding box center [1002, 417] width 150 height 85
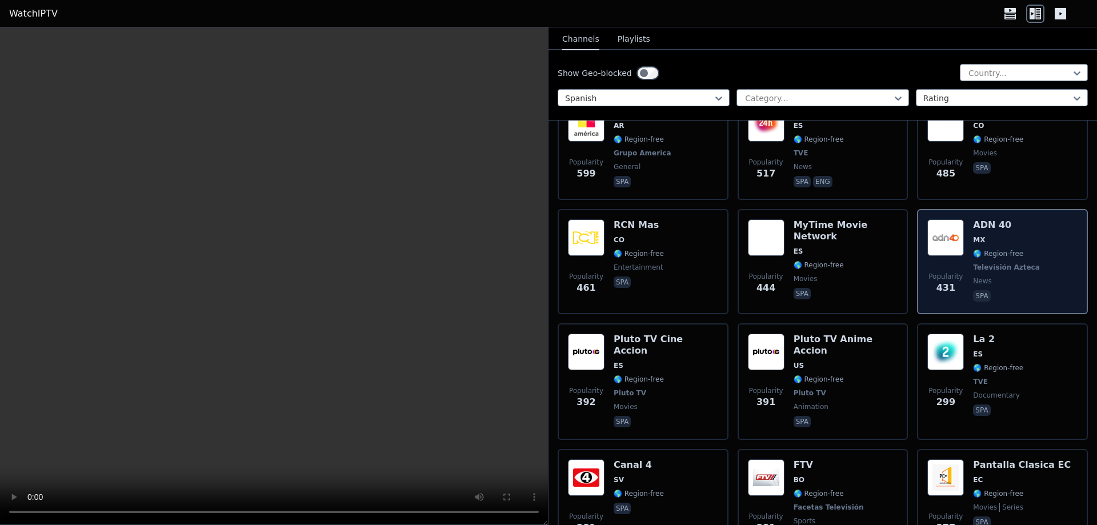
scroll to position [800, 0]
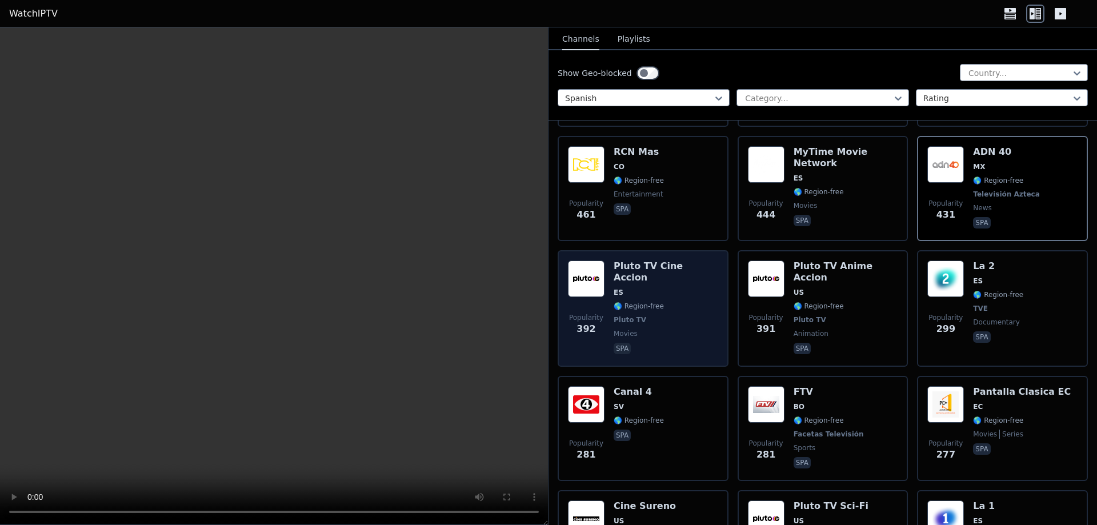
click at [693, 318] on div "Pluto TV Cine Accion ES 🌎 Region-free Pluto TV movies spa" at bounding box center [665, 308] width 105 height 96
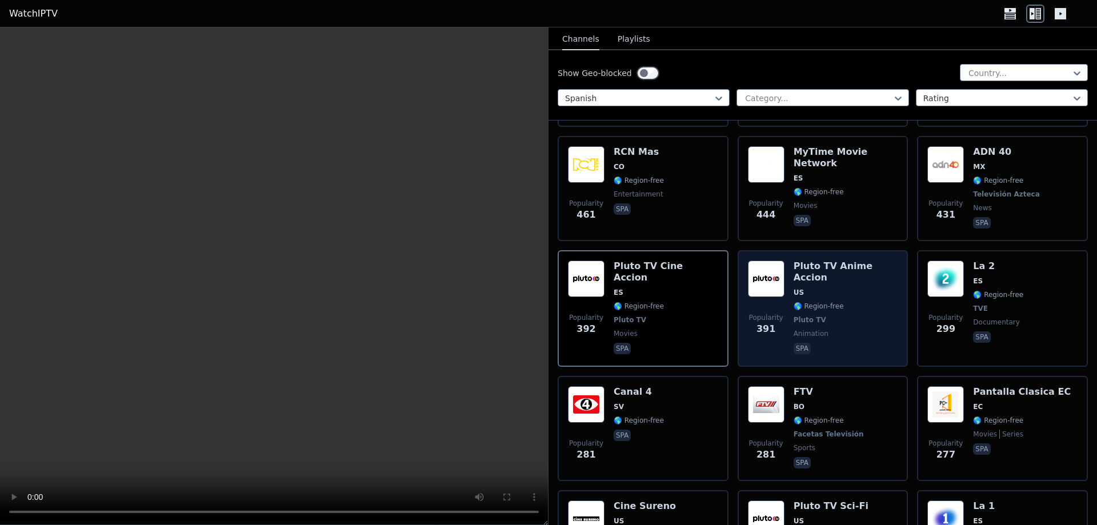
click at [836, 315] on span "Pluto TV" at bounding box center [845, 319] width 105 height 9
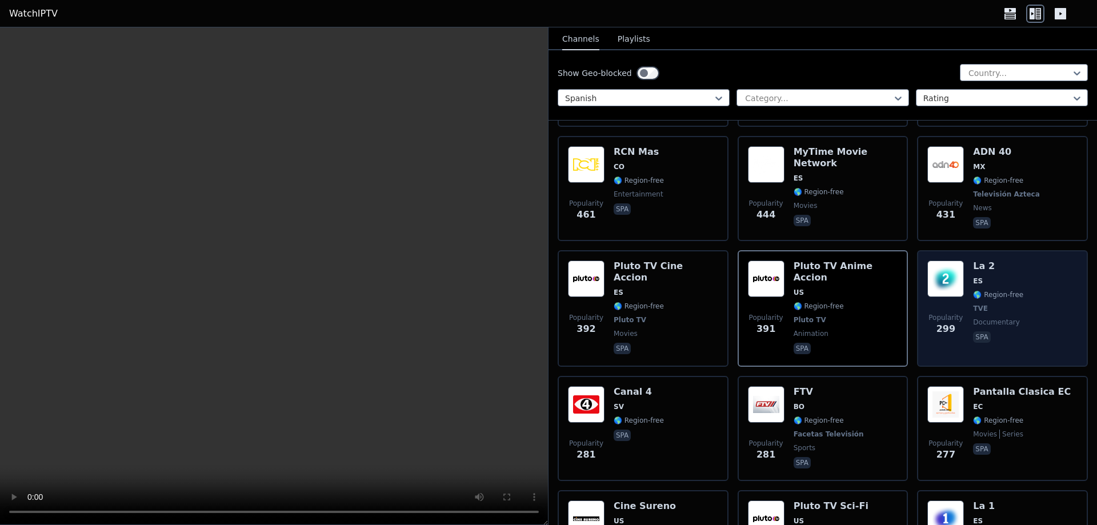
click at [1027, 276] on div "Popularity 299 La 2 ES 🌎 Region-free TVE documentary spa" at bounding box center [1002, 308] width 150 height 96
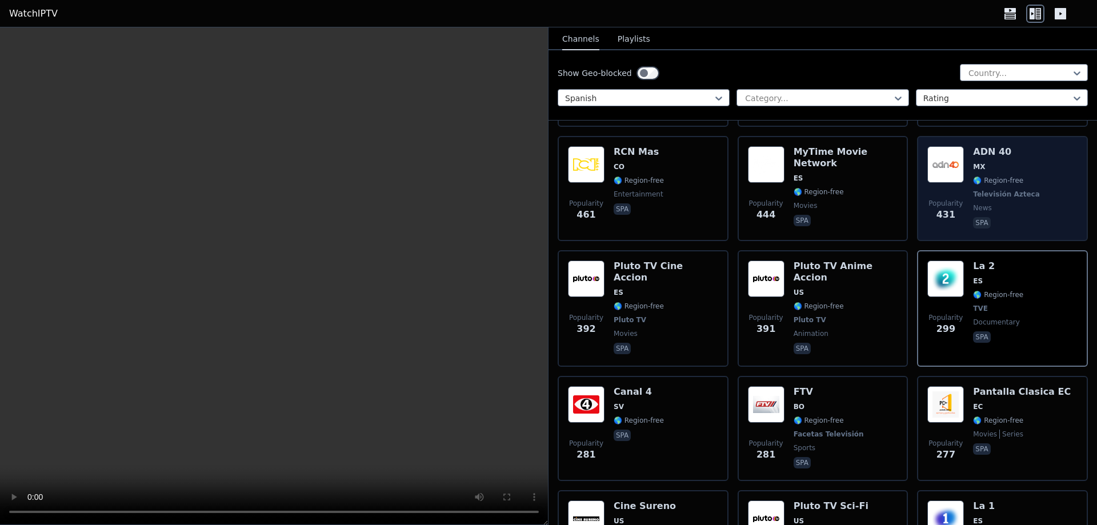
click at [1041, 195] on div "Popularity 431 ADN 40 MX 🌎 Region-free Televisión Azteca news spa" at bounding box center [1002, 188] width 150 height 85
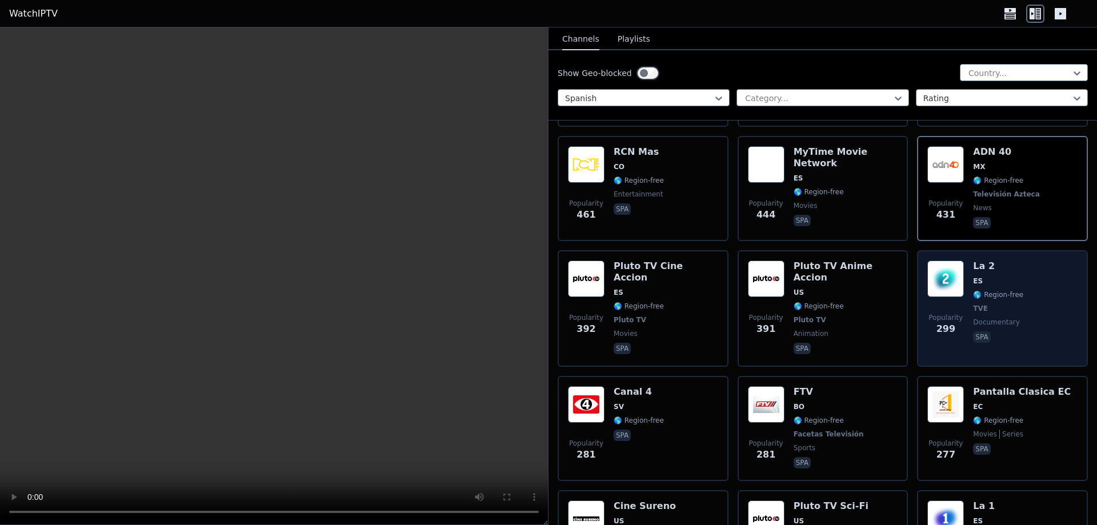
click at [1025, 299] on div "Popularity 299 La 2 ES 🌎 Region-free TVE documentary spa" at bounding box center [1002, 308] width 150 height 96
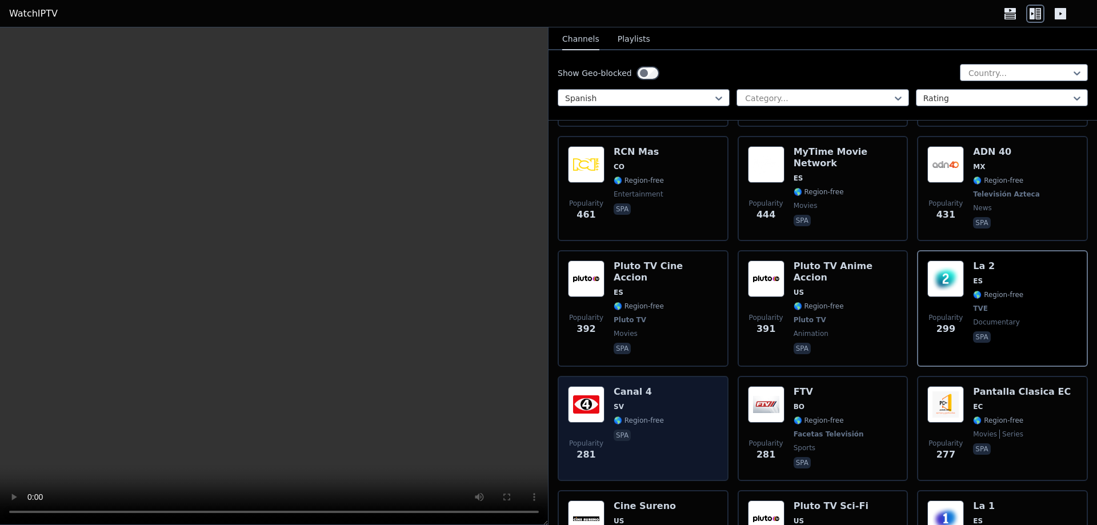
click at [714, 386] on div "Popularity 281 Canal 4 SV 🌎 Region-free spa" at bounding box center [643, 428] width 150 height 85
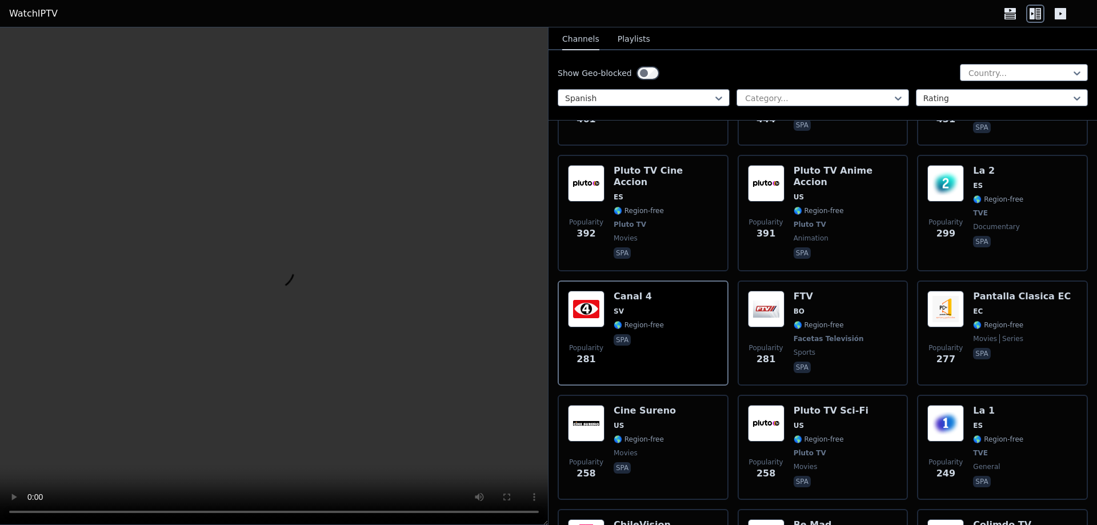
scroll to position [914, 0]
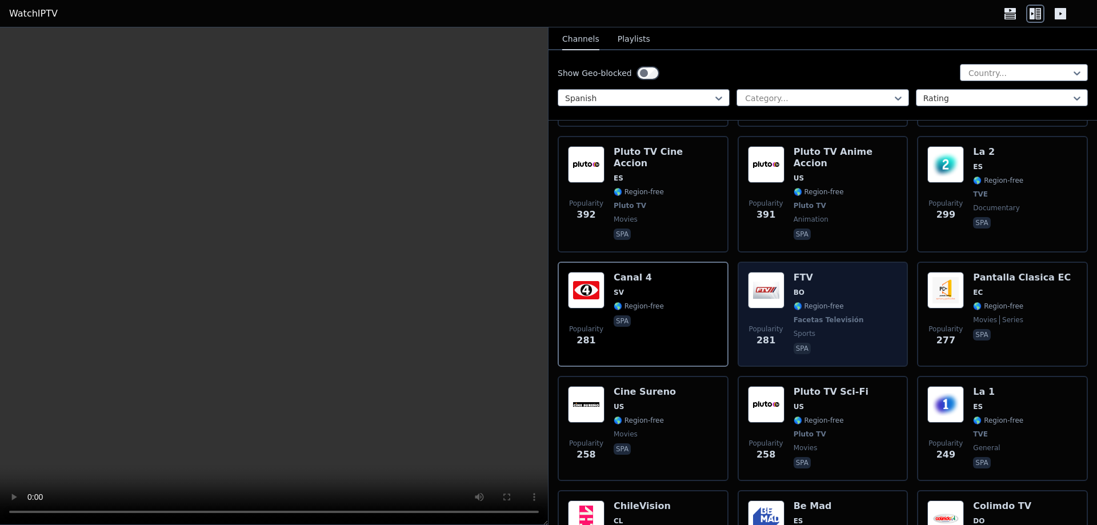
click at [876, 335] on div "Popularity 281 FTV BO 🌎 Region-free Facetas Televisión sports spa" at bounding box center [823, 314] width 150 height 85
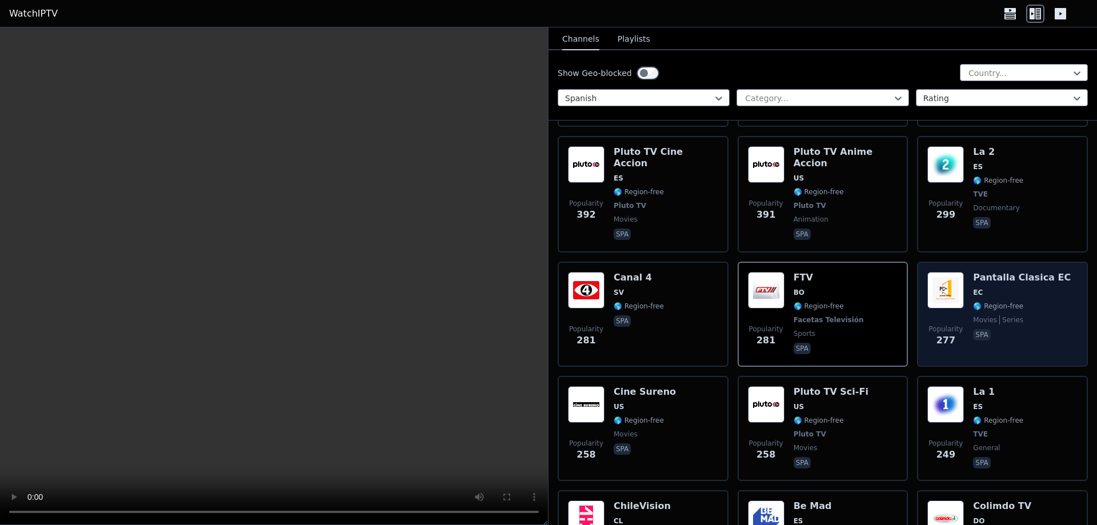
click at [1020, 327] on div "Pantalla Clasica EC EC 🌎 Region-free movies series spa" at bounding box center [1022, 314] width 98 height 85
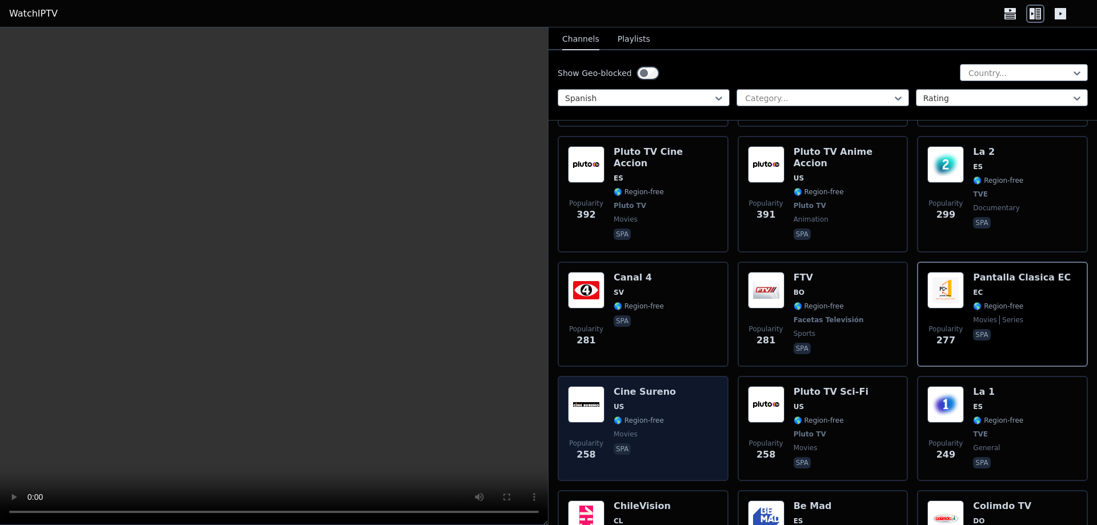
click at [687, 393] on div "Popularity 258 Cine Sureno [GEOGRAPHIC_DATA] 🌎 Region-free movies spa" at bounding box center [643, 428] width 150 height 85
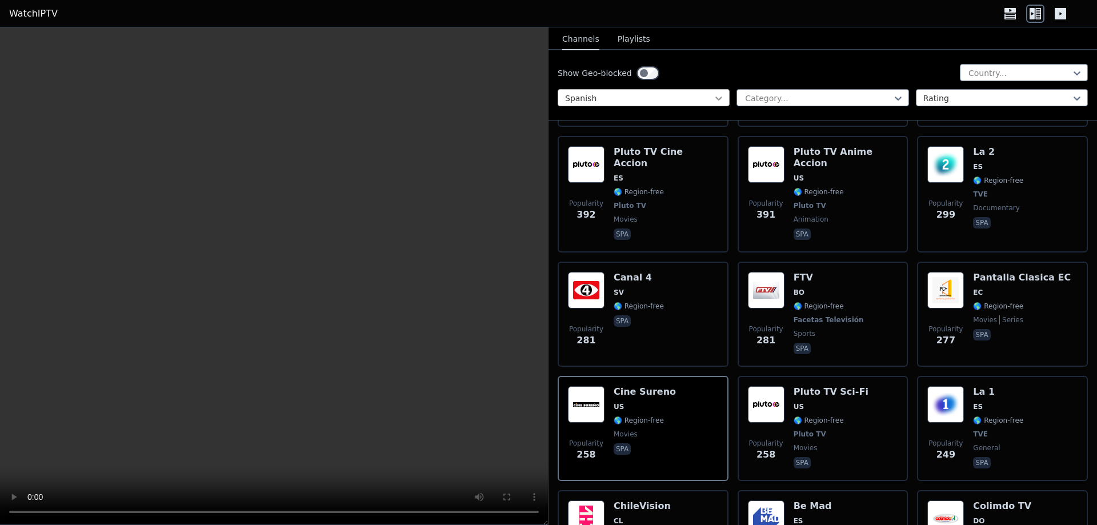
click at [716, 94] on icon at bounding box center [718, 98] width 11 height 11
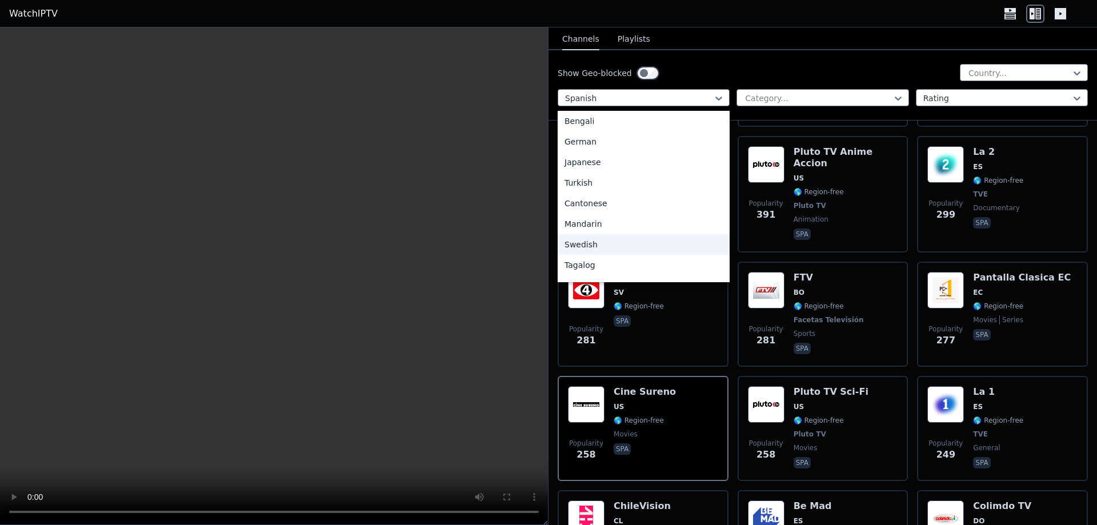
scroll to position [286, 0]
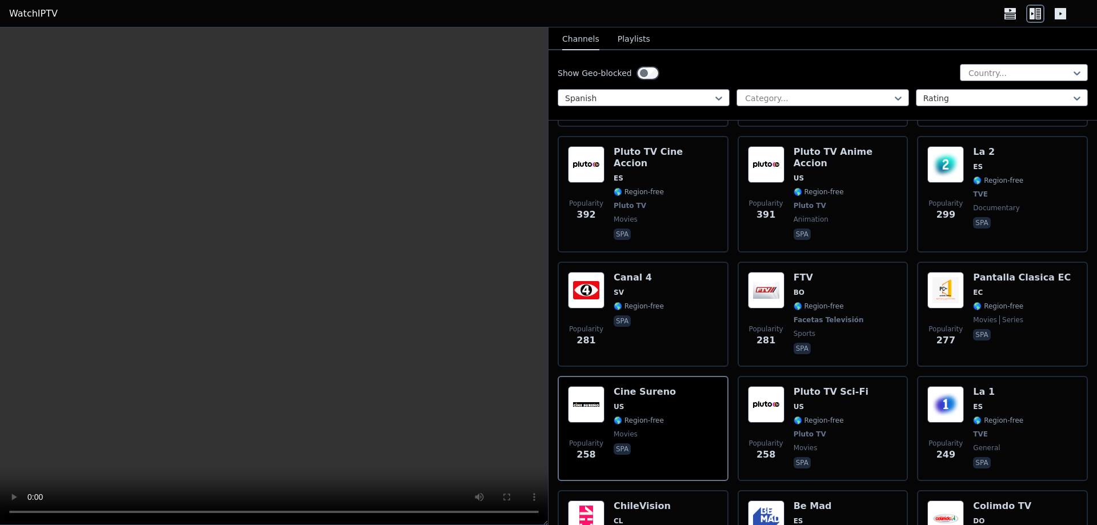
click at [765, 77] on div "Show Geo-blocked Country..." at bounding box center [822, 73] width 530 height 18
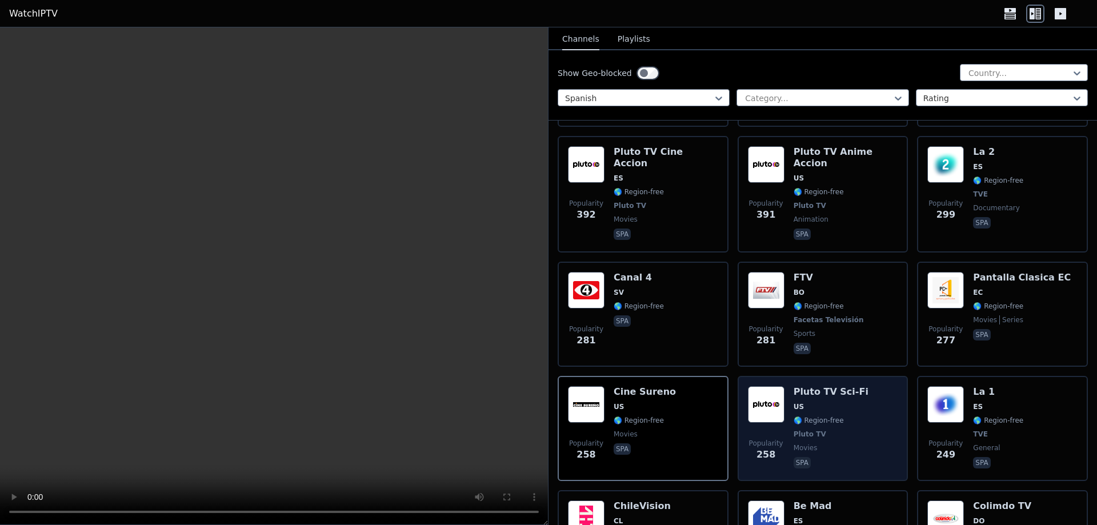
click at [865, 388] on div "Popularity 258 Pluto TV Sci-Fi US 🌎 Region-free Pluto TV movies spa" at bounding box center [823, 428] width 150 height 85
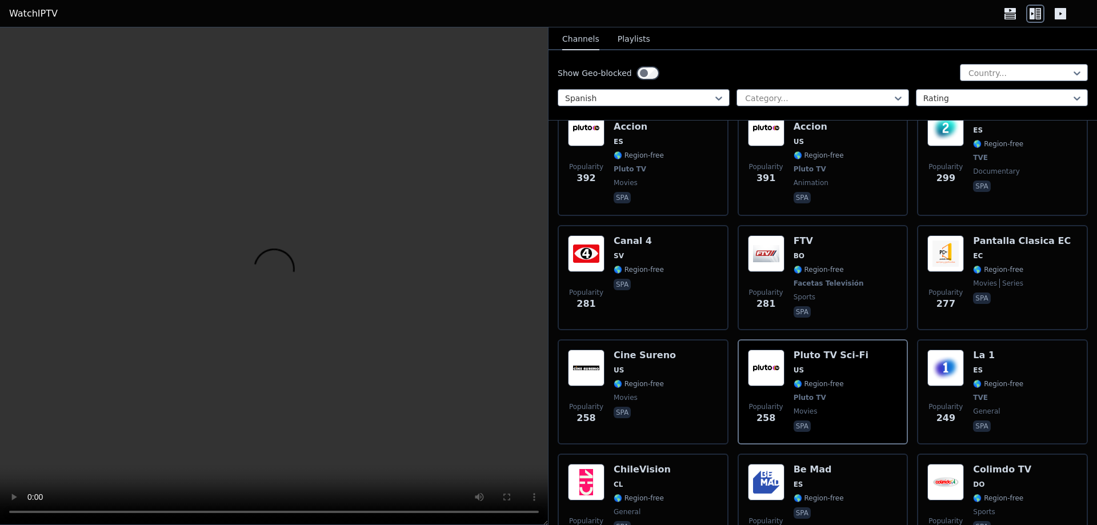
scroll to position [971, 0]
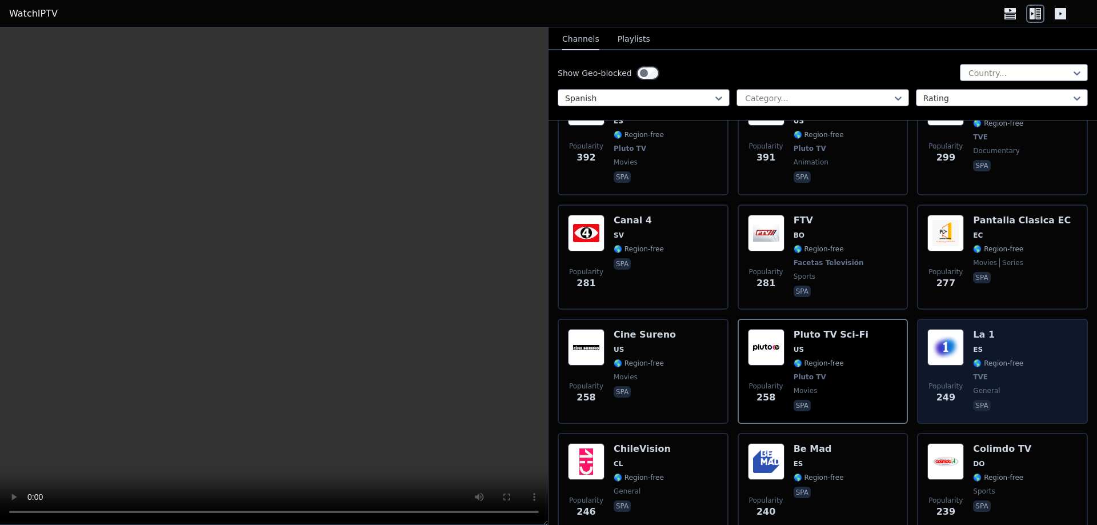
click at [973, 335] on div "La 1 ES 🌎 Region-free TVE general spa" at bounding box center [998, 371] width 50 height 85
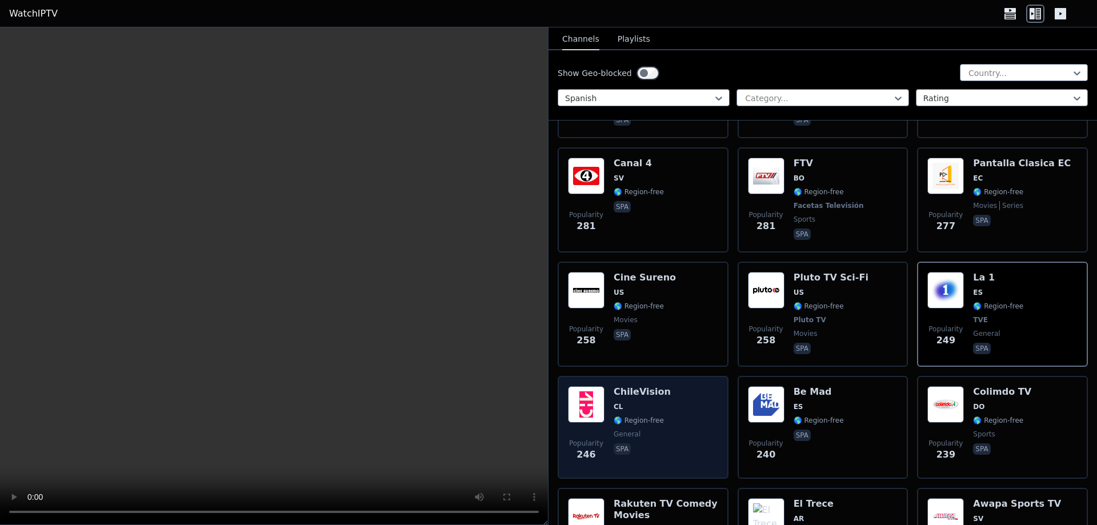
scroll to position [1085, 0]
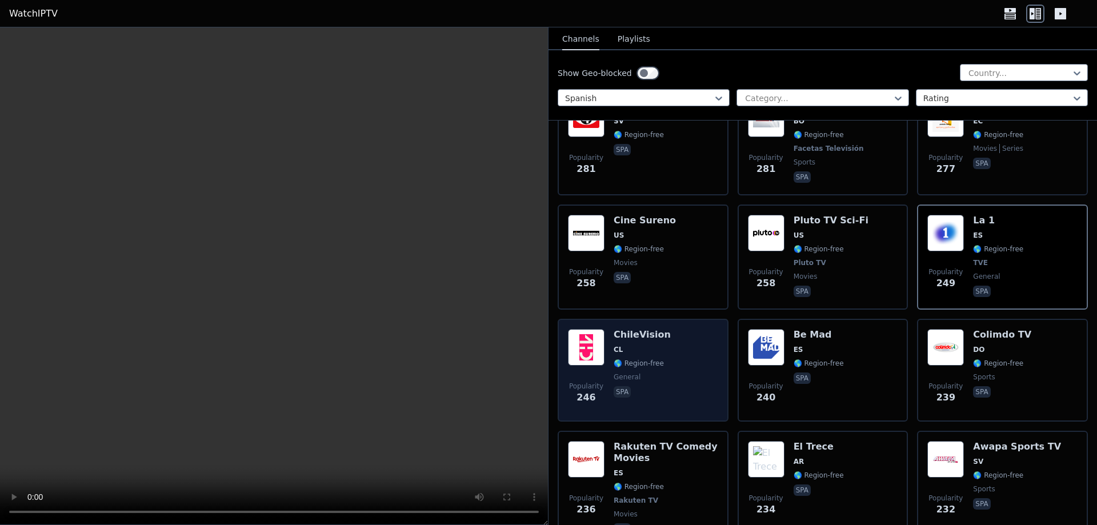
click at [681, 355] on div "Popularity 246 ChileVision CL 🌎 Region-free general spa" at bounding box center [643, 370] width 150 height 82
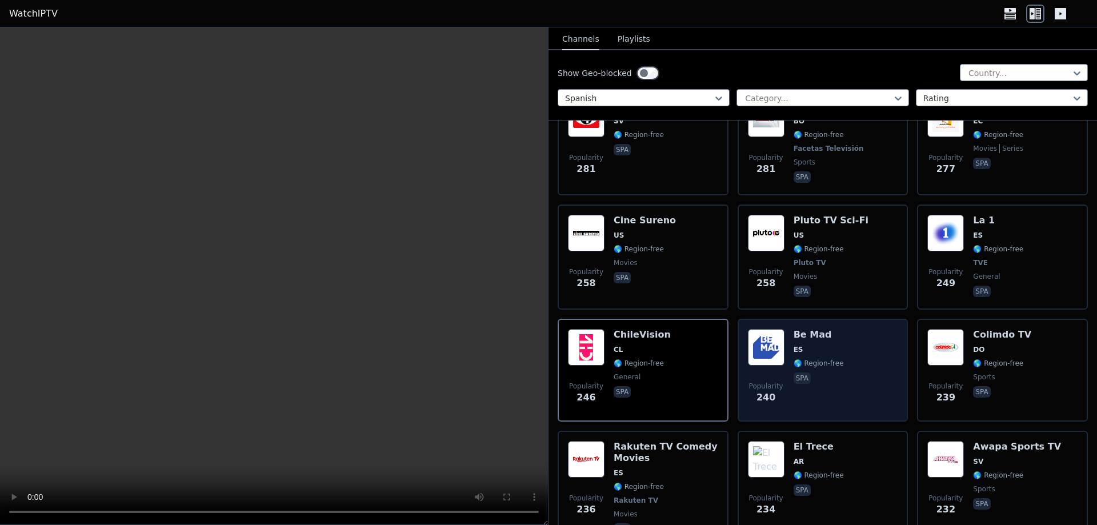
scroll to position [1142, 0]
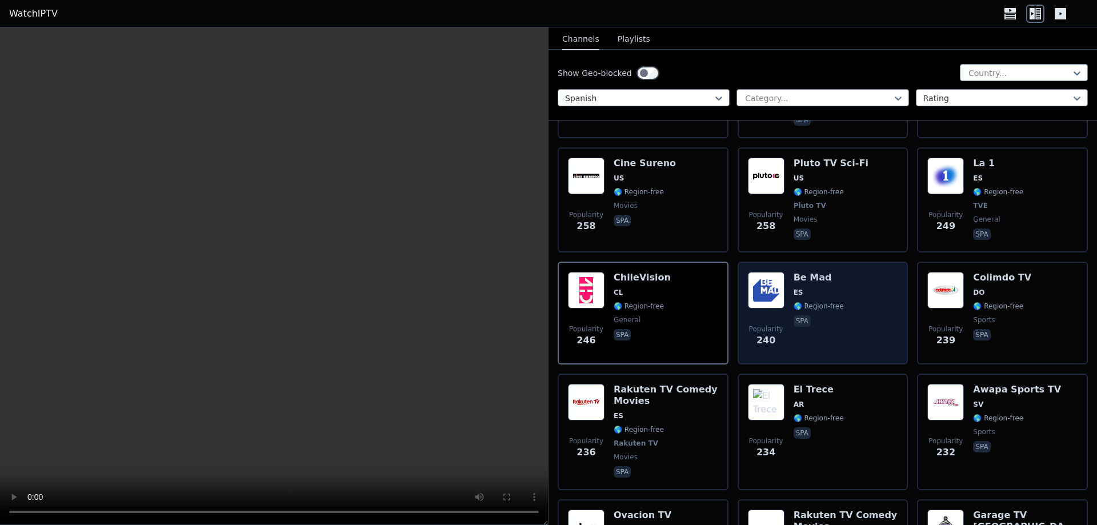
click at [844, 318] on div "Popularity 240 Be Mad ES 🌎 Region-free spa" at bounding box center [823, 313] width 150 height 82
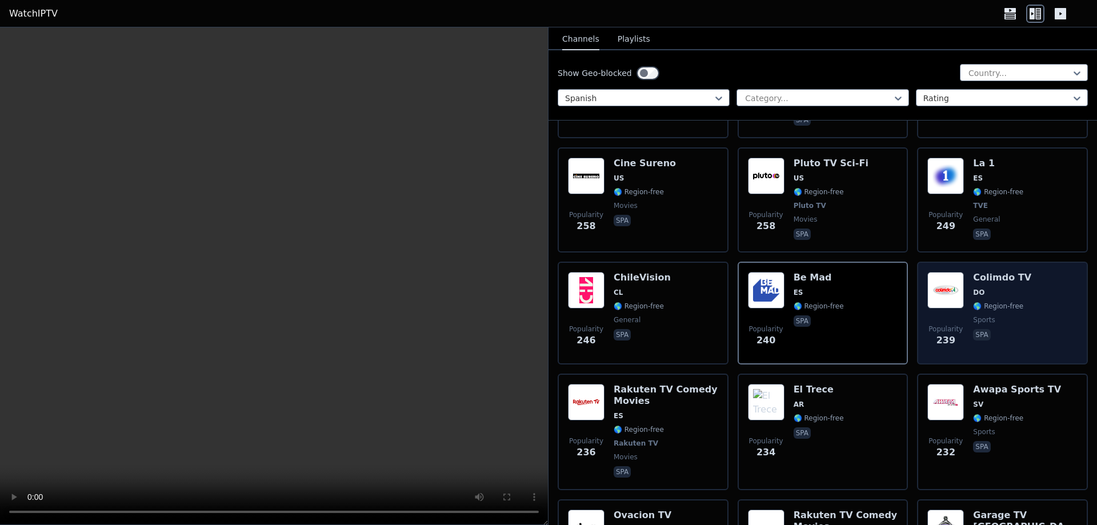
click at [1001, 315] on span "sports" at bounding box center [1002, 319] width 58 height 9
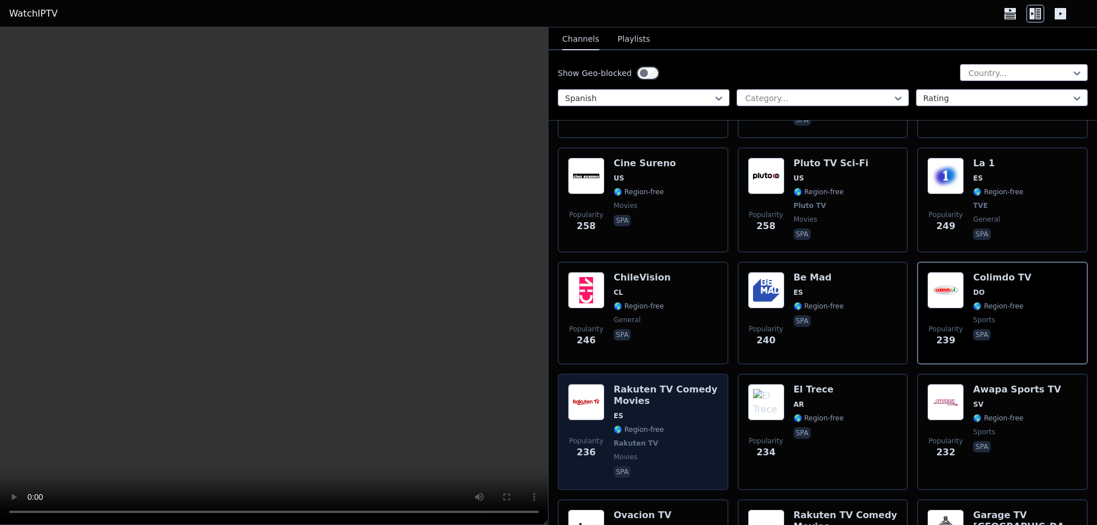
click at [680, 411] on span "ES" at bounding box center [665, 415] width 105 height 9
click at [673, 439] on span "Rakuten TV" at bounding box center [665, 443] width 105 height 9
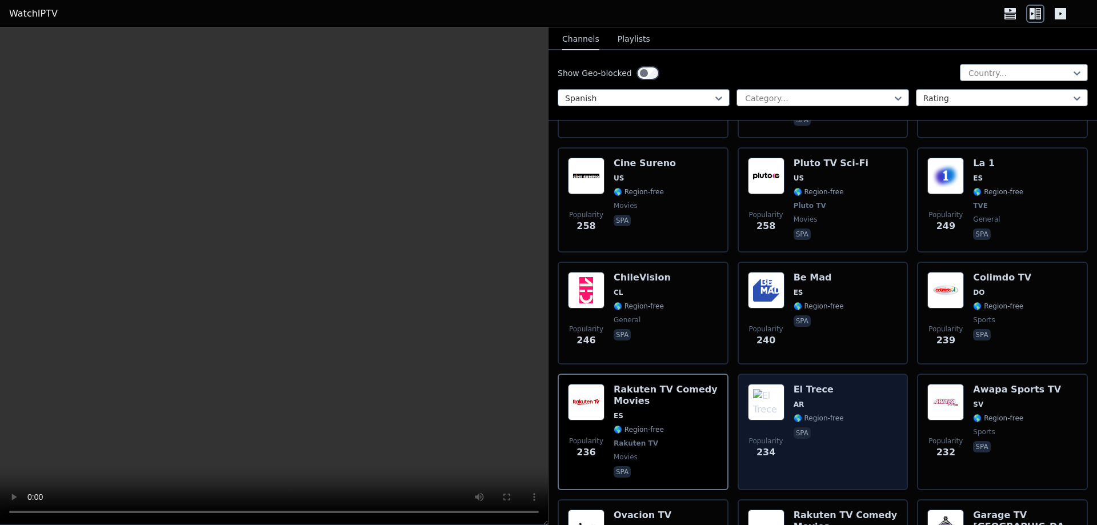
click at [884, 436] on div "Popularity 234 El Trece AR 🌎 Region-free spa" at bounding box center [823, 432] width 150 height 96
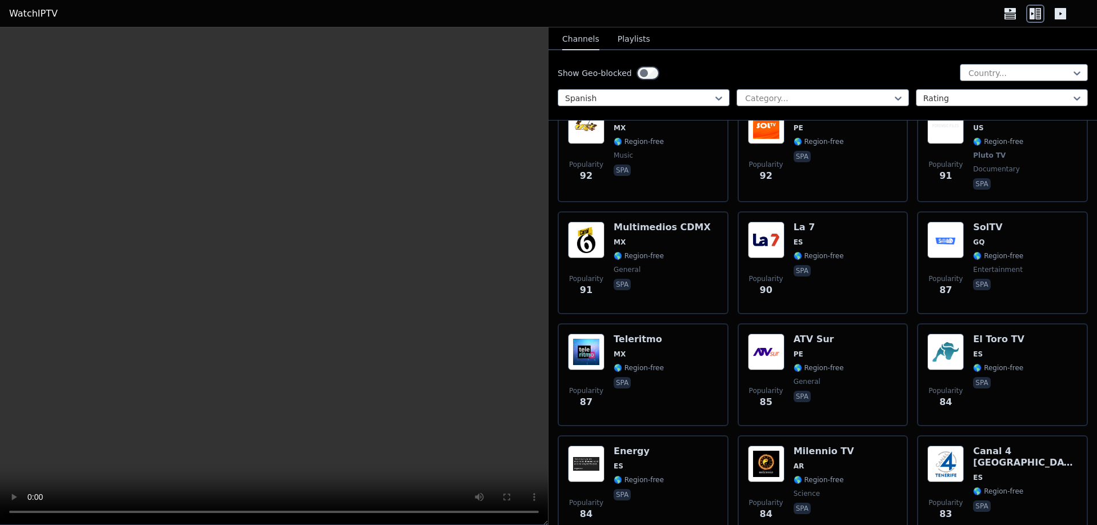
scroll to position [5369, 0]
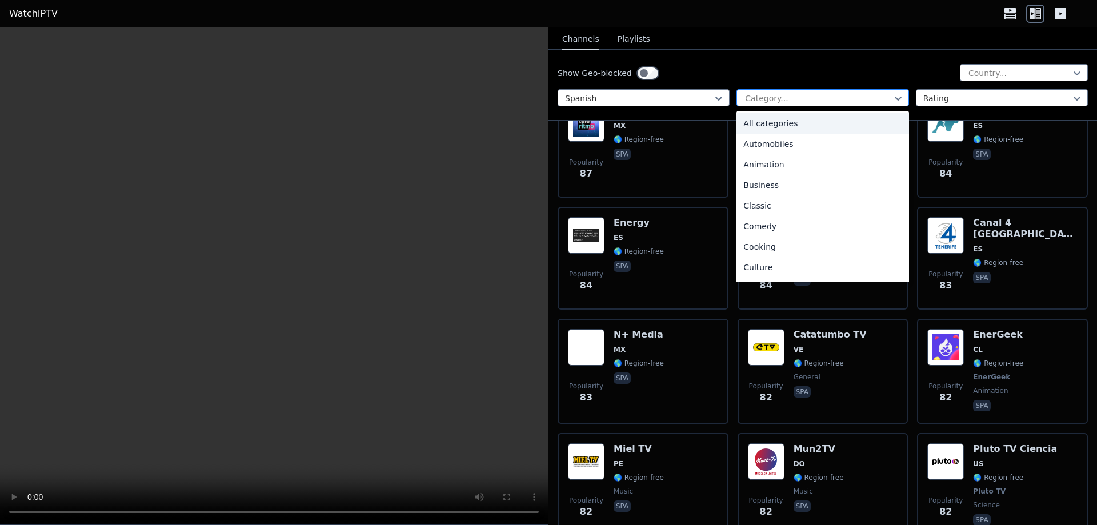
click at [811, 89] on div "Category..." at bounding box center [822, 97] width 172 height 17
click at [764, 206] on div "Movies" at bounding box center [822, 203] width 172 height 21
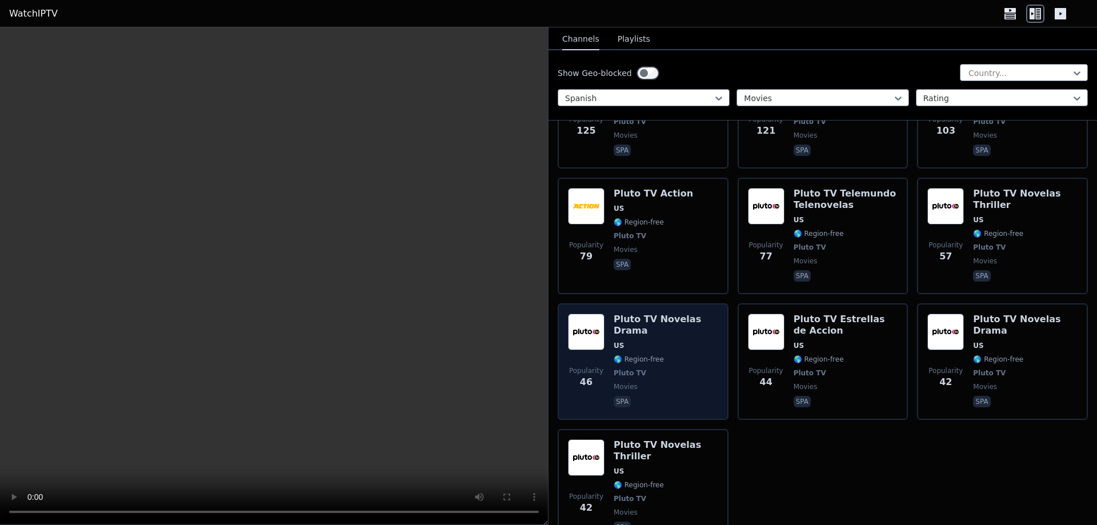
scroll to position [785, 0]
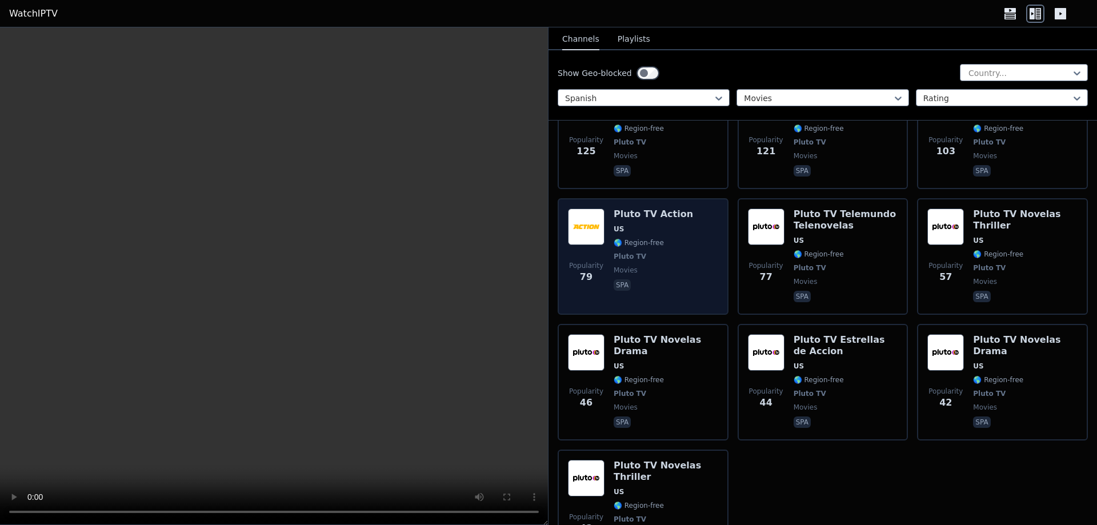
click at [704, 210] on div "Popularity 79 Pluto TV Action US 🌎 Region-free Pluto TV movies spa" at bounding box center [643, 256] width 150 height 96
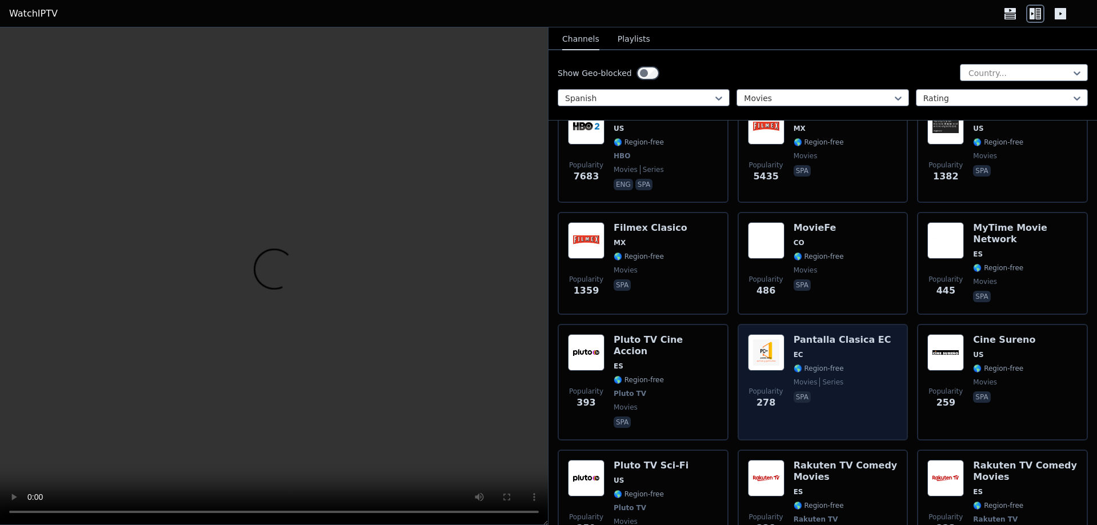
scroll to position [0, 0]
